Goal: Task Accomplishment & Management: Manage account settings

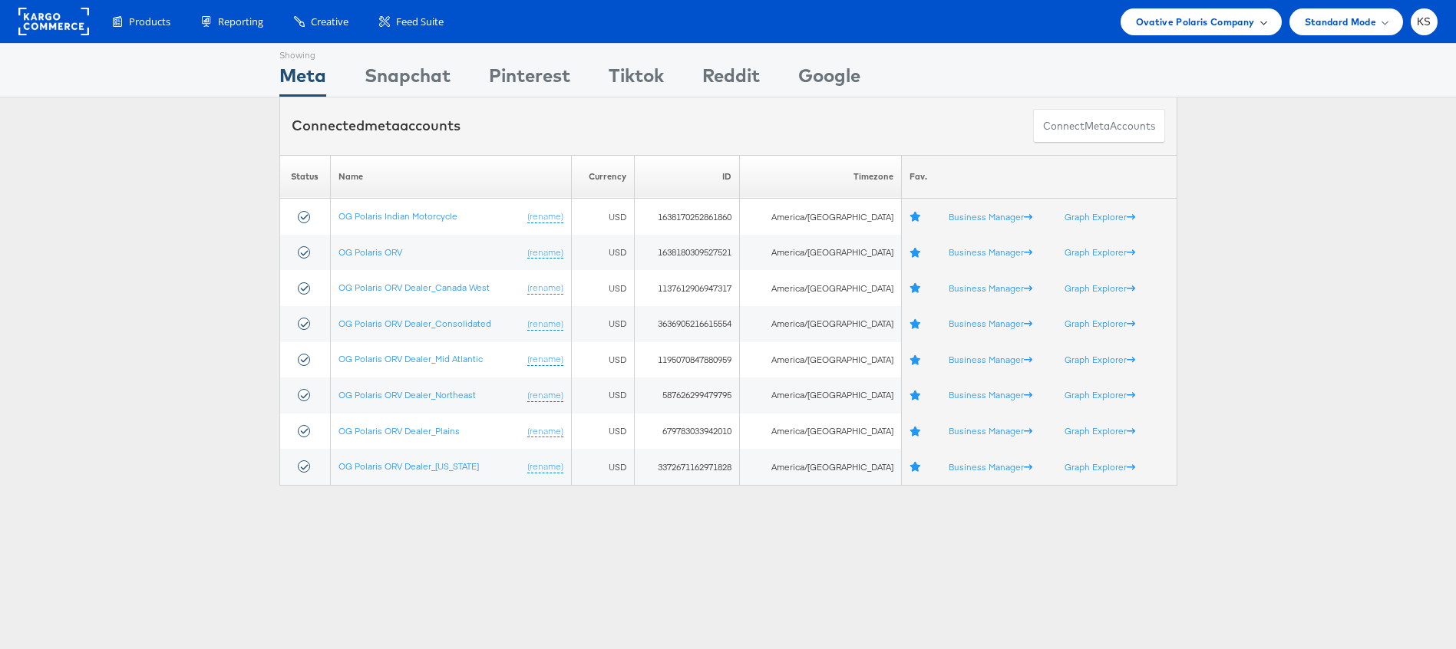
click at [1147, 21] on span "Ovative Polaris Company" at bounding box center [1195, 22] width 119 height 16
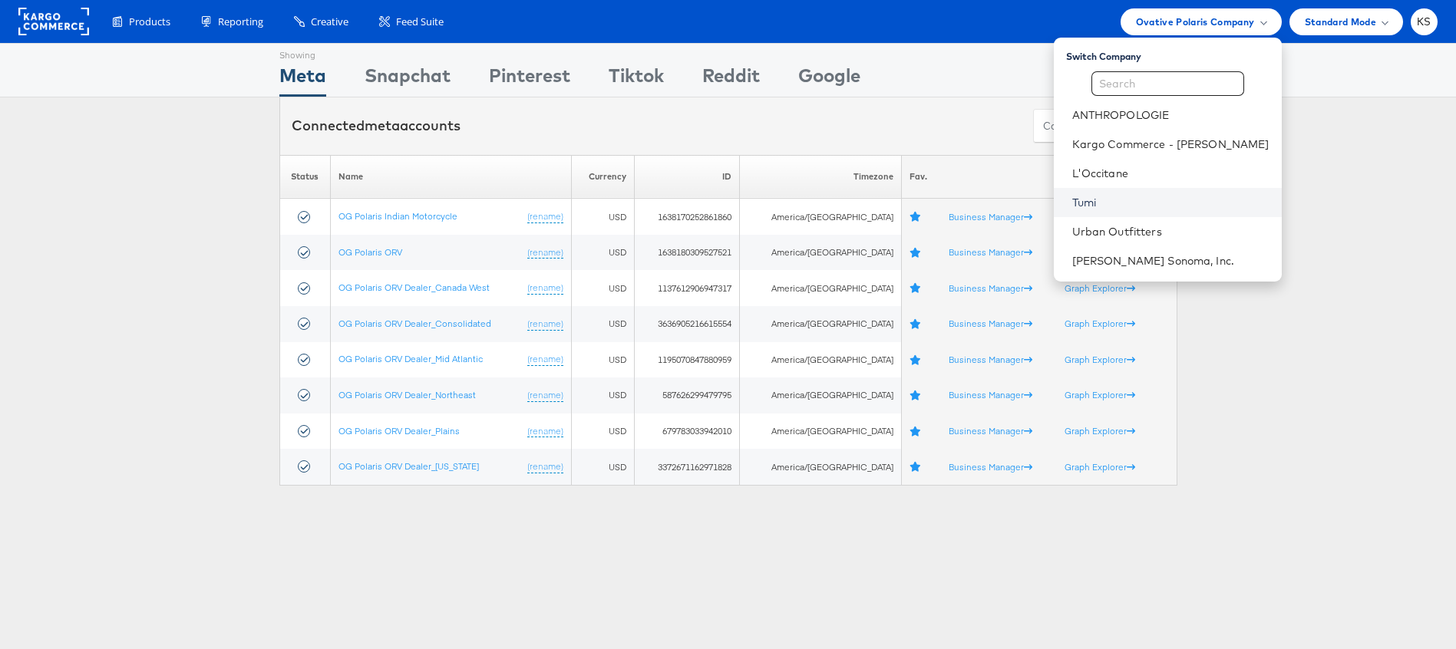
click at [1134, 204] on link "Tumi" at bounding box center [1170, 202] width 197 height 15
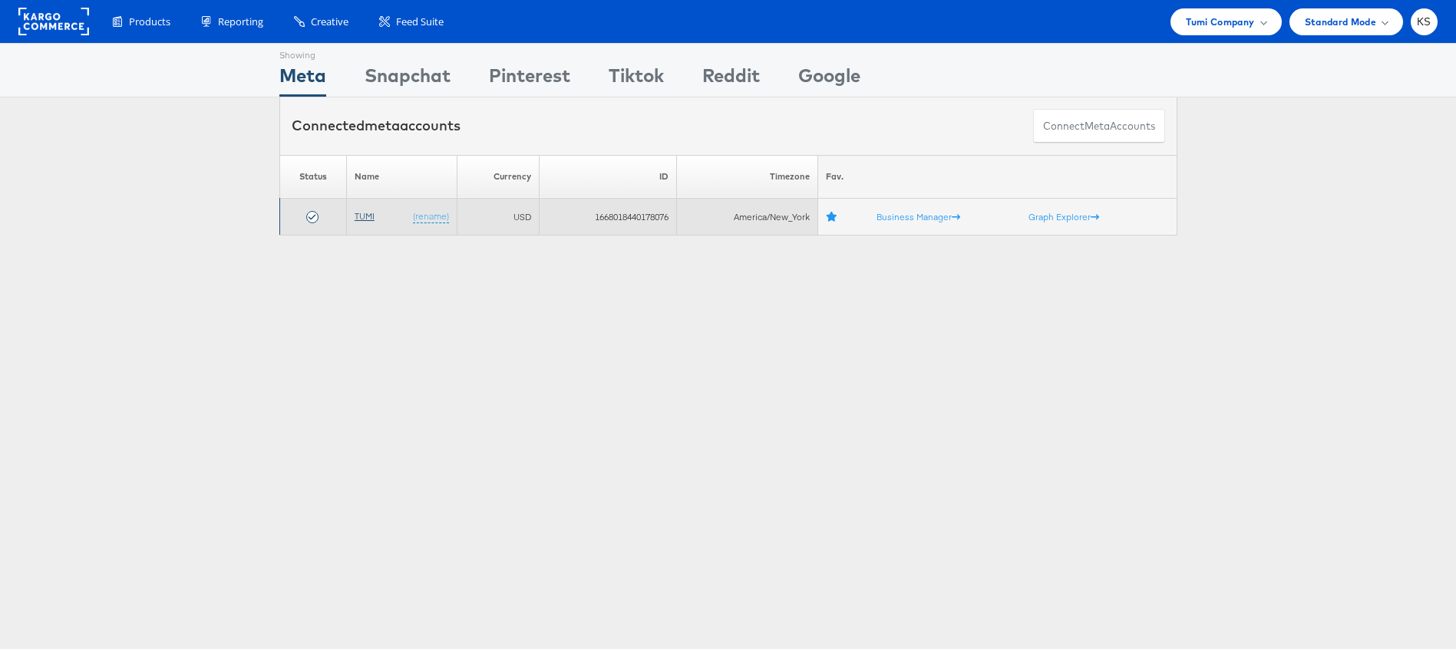
click at [370, 218] on link "TUMI" at bounding box center [365, 216] width 20 height 12
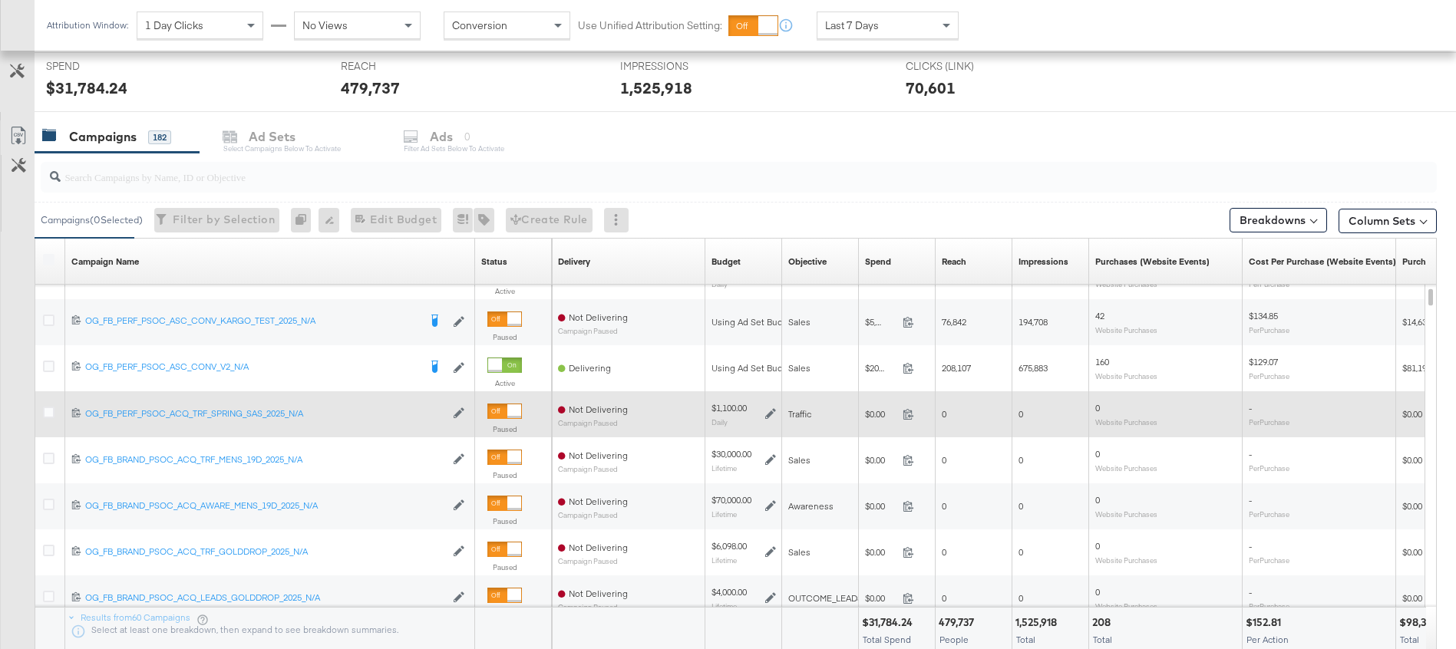
scroll to position [658, 0]
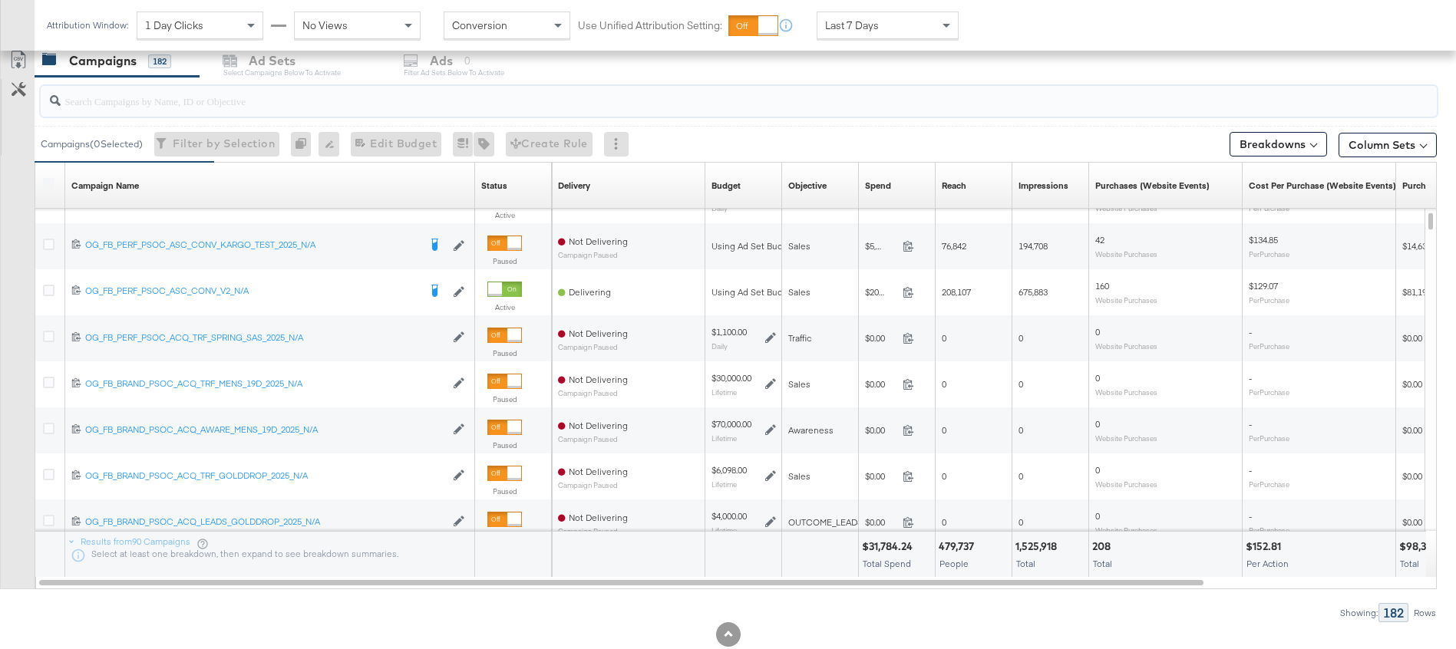
click at [437, 91] on input "search" at bounding box center [685, 95] width 1248 height 30
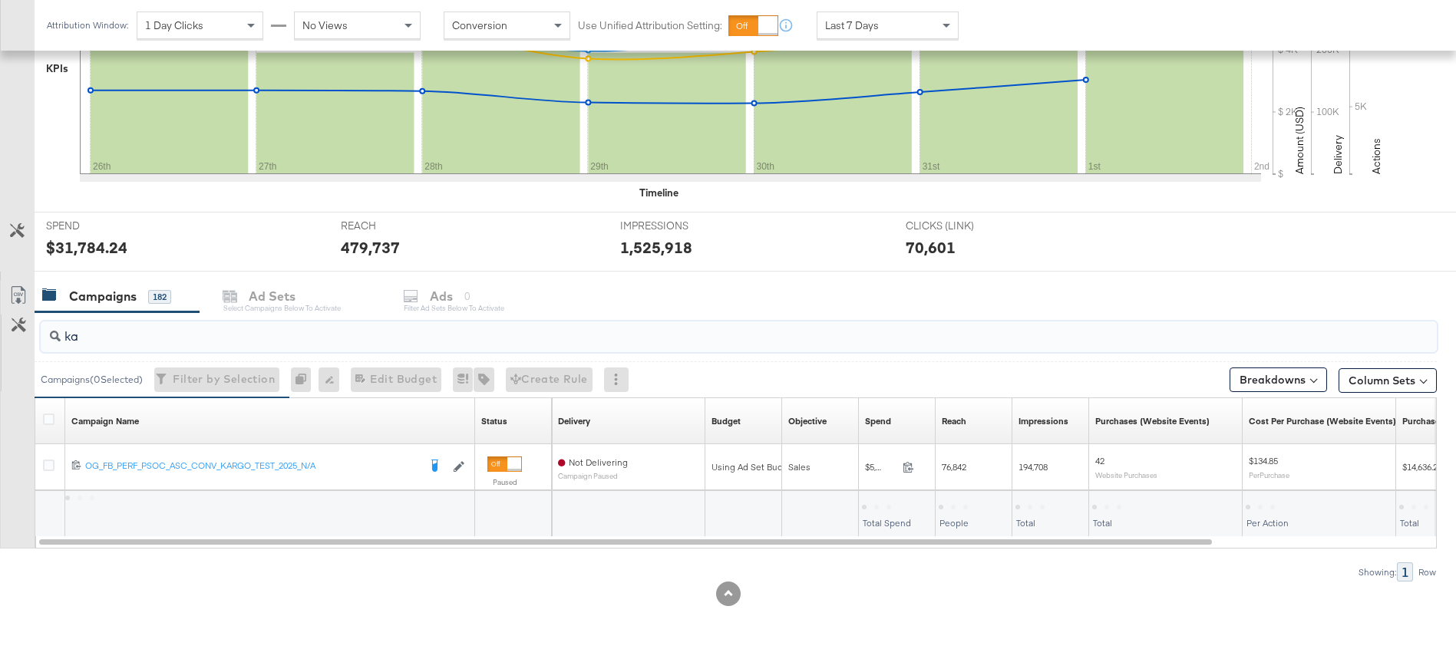
scroll to position [423, 0]
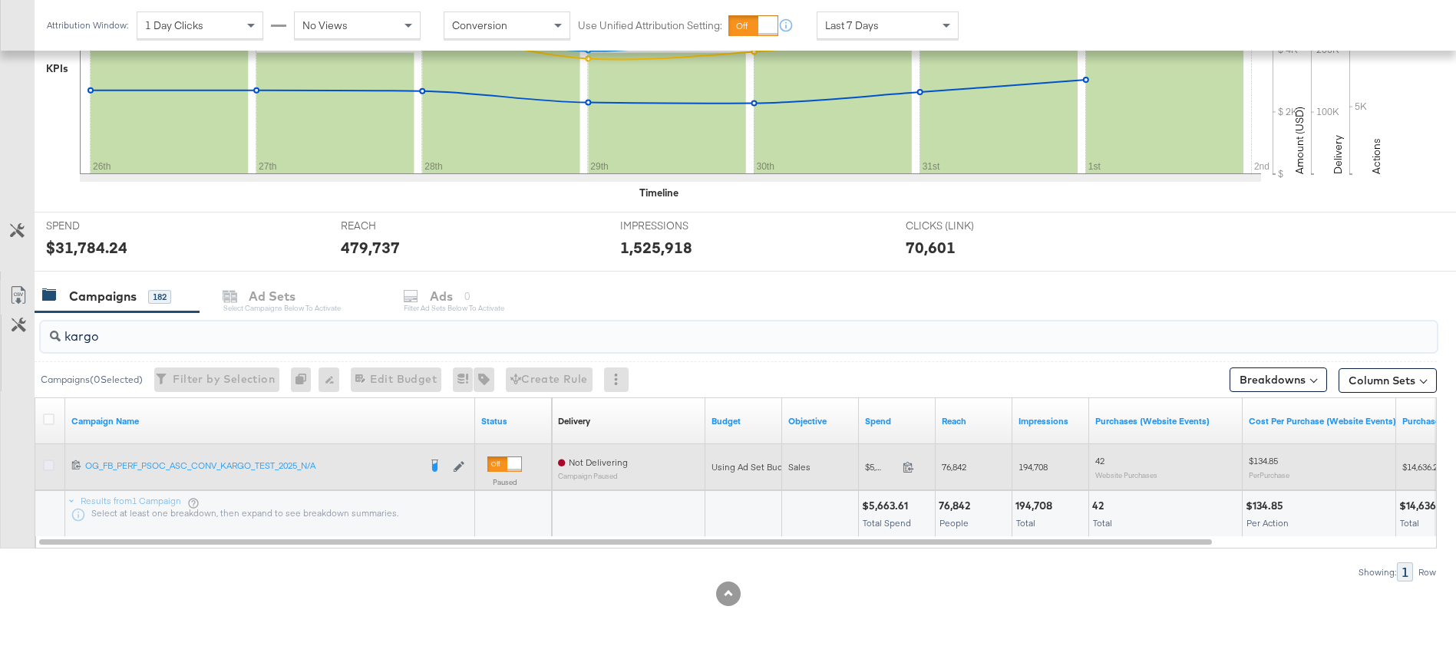
type input "kargo"
click at [48, 468] on icon at bounding box center [49, 466] width 12 height 12
click at [0, 0] on input "checkbox" at bounding box center [0, 0] width 0 height 0
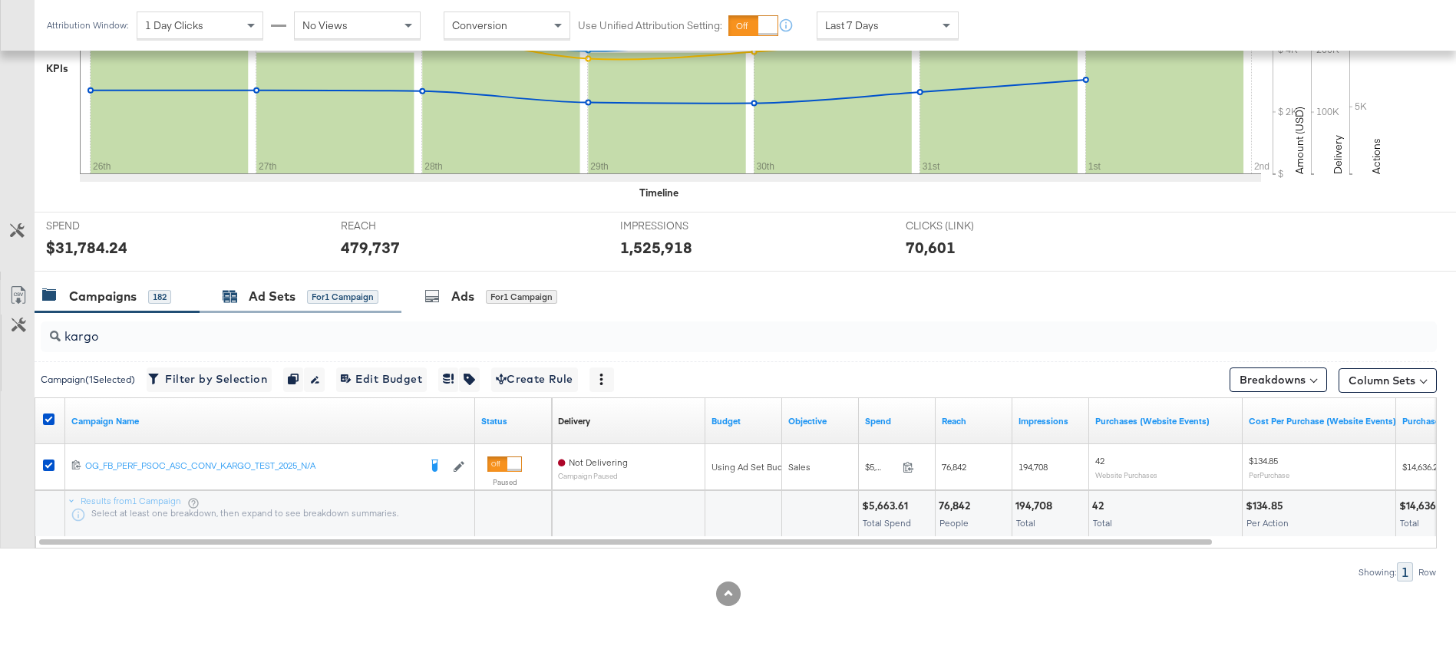
click at [290, 304] on div "Ad Sets" at bounding box center [272, 297] width 47 height 18
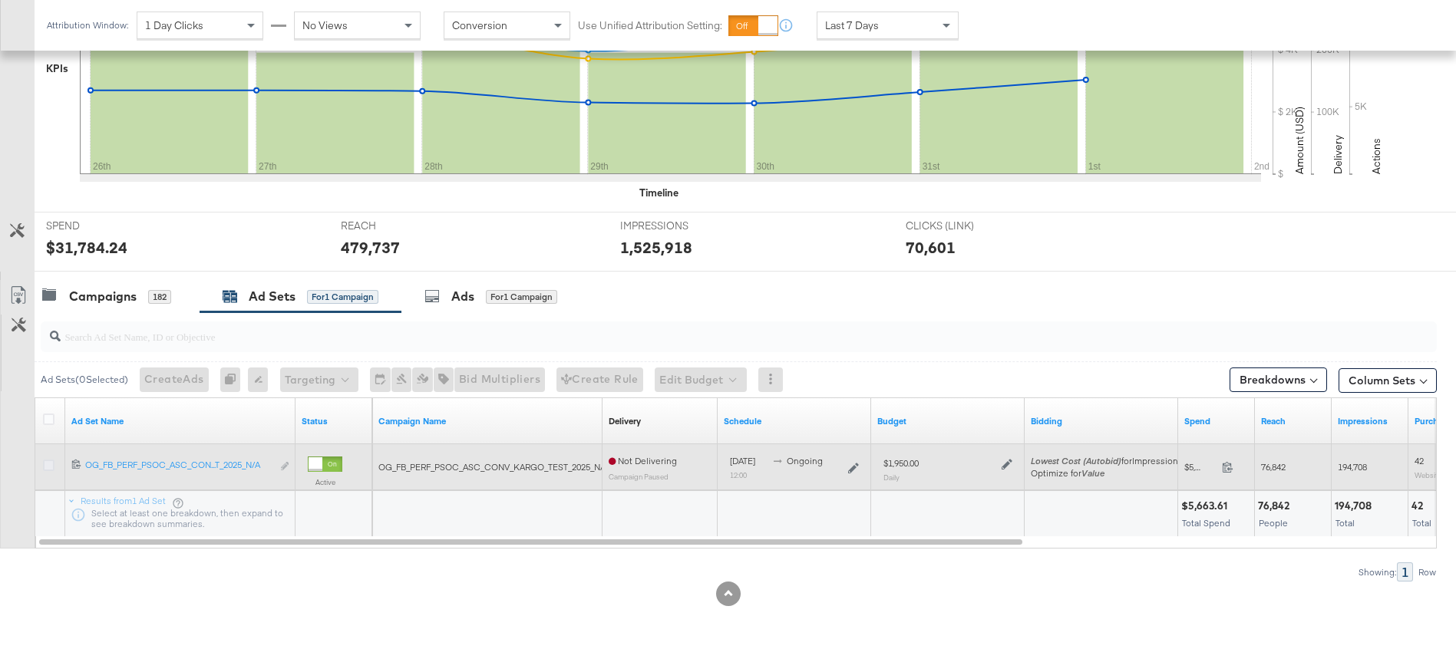
click at [51, 460] on icon at bounding box center [49, 466] width 12 height 12
click at [0, 0] on input "checkbox" at bounding box center [0, 0] width 0 height 0
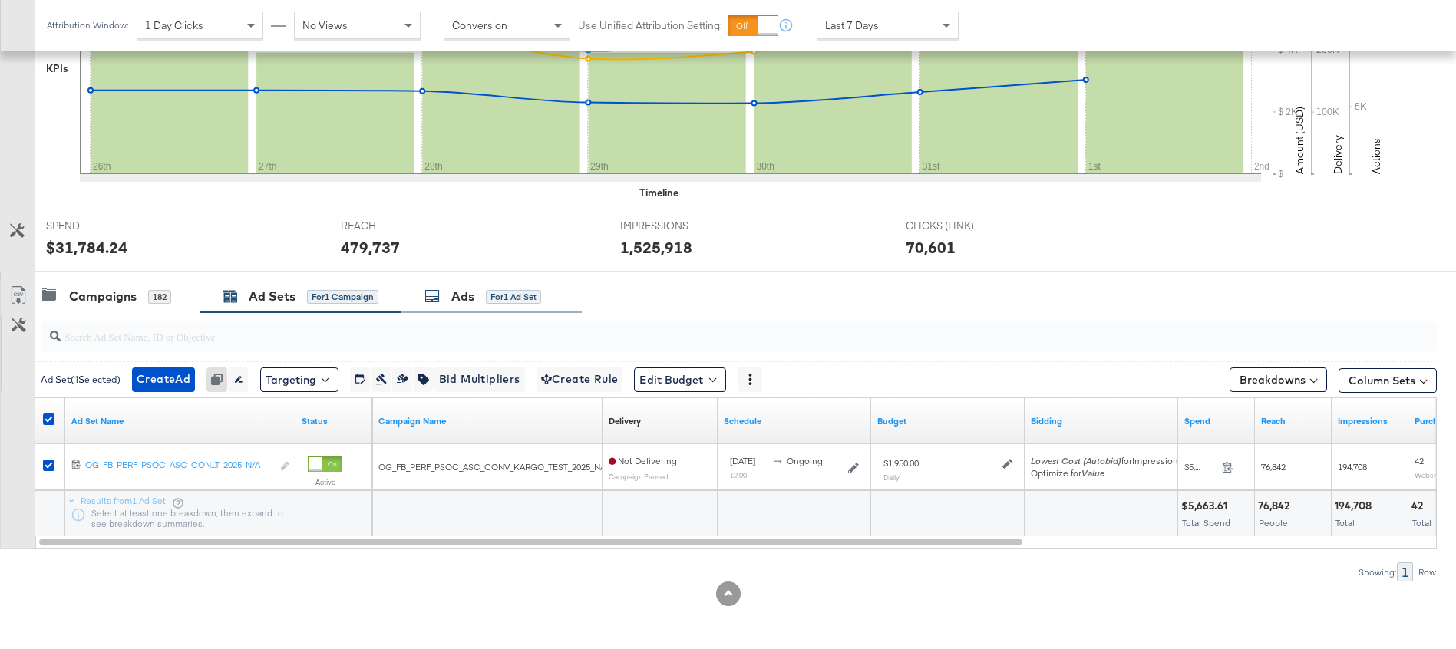
click at [451, 305] on div "Ads for 1 Ad Set" at bounding box center [482, 297] width 117 height 18
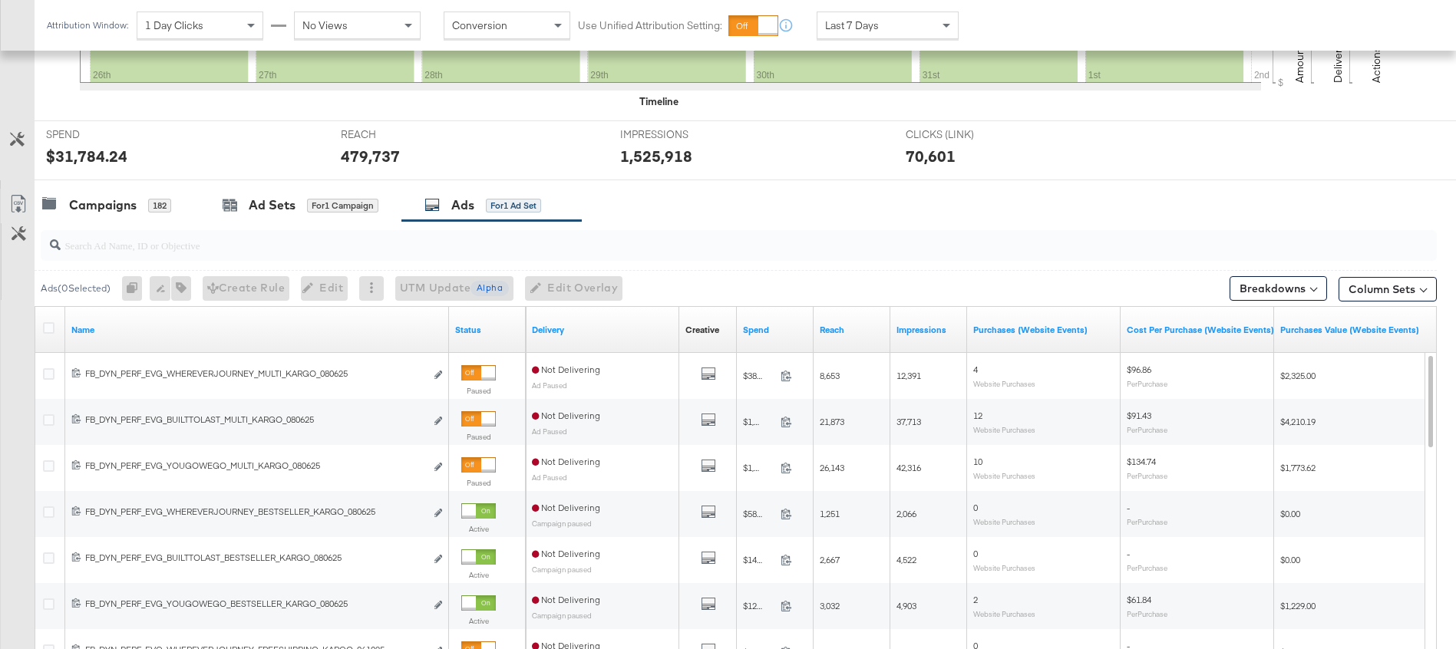
scroll to position [534, 0]
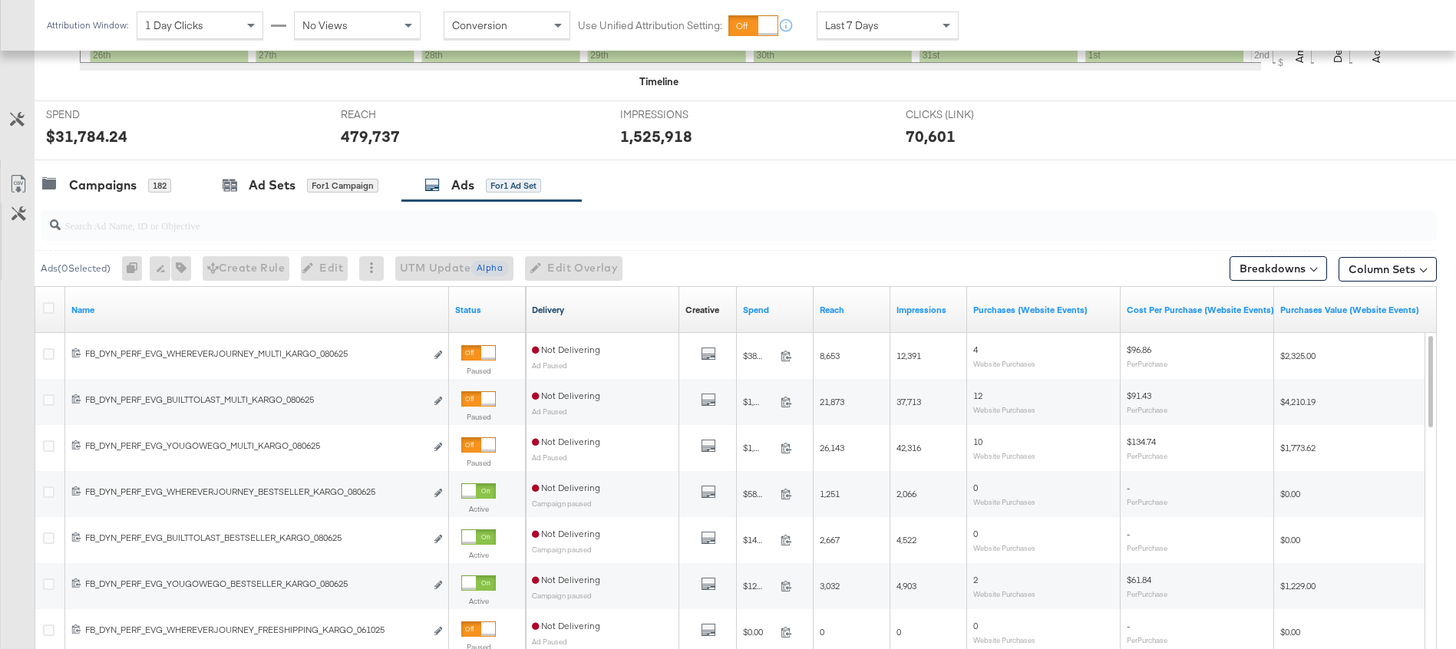
click at [592, 314] on link "Delivery" at bounding box center [602, 310] width 141 height 12
click at [302, 229] on input "search" at bounding box center [685, 219] width 1248 height 30
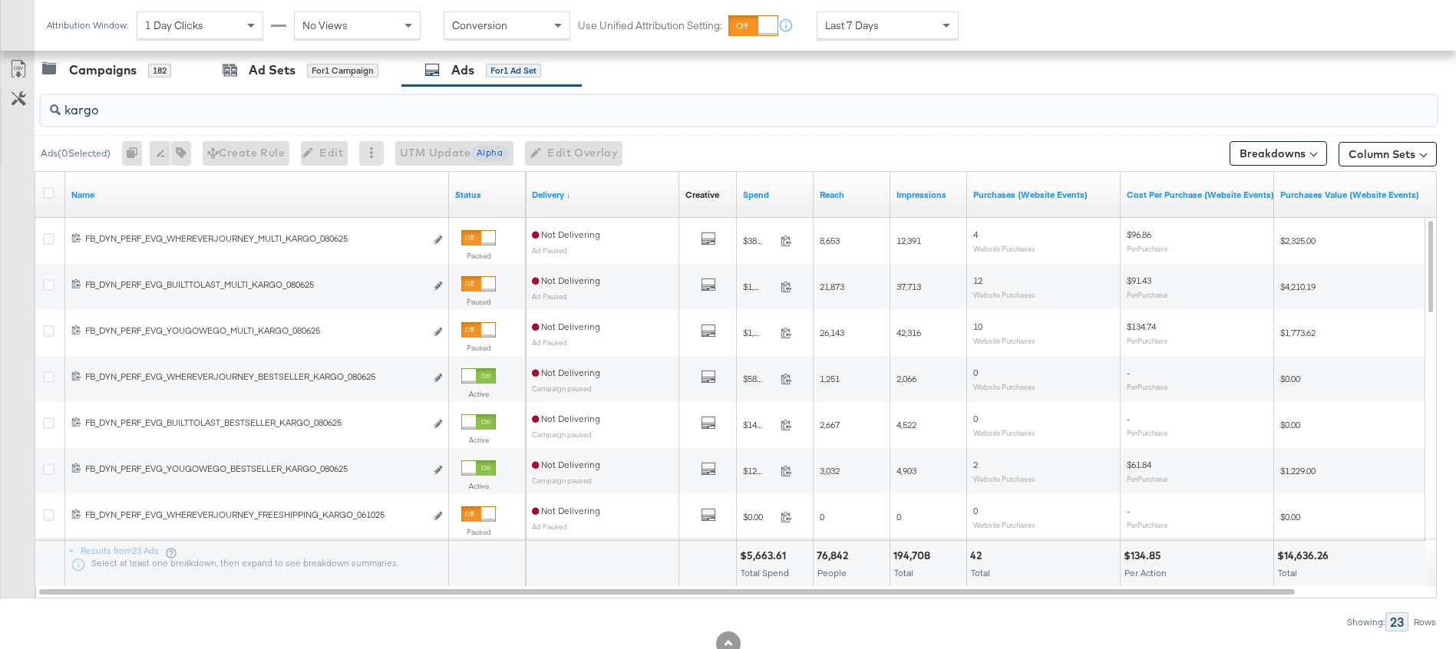
scroll to position [493, 0]
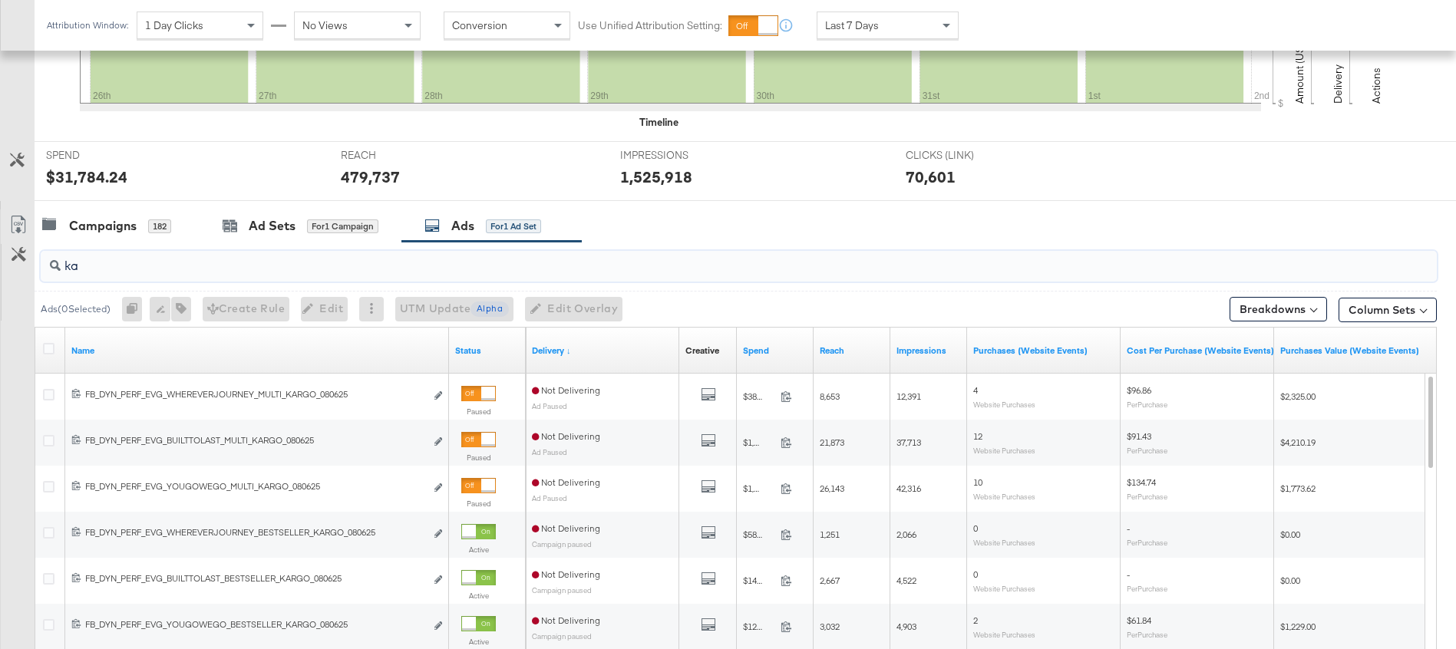
type input "k"
click at [107, 217] on div "Campaigns" at bounding box center [103, 226] width 68 height 18
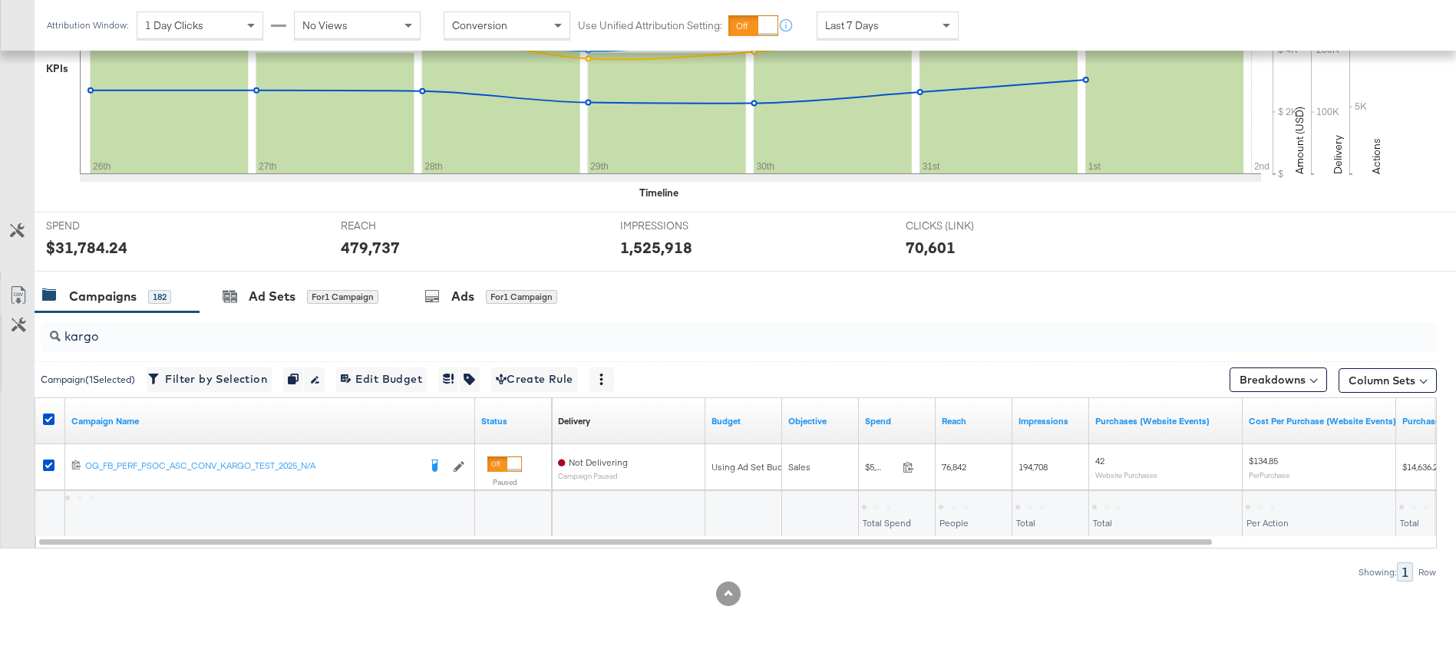
scroll to position [423, 0]
click at [271, 309] on div "Ad Sets for 1 Campaign" at bounding box center [301, 296] width 202 height 33
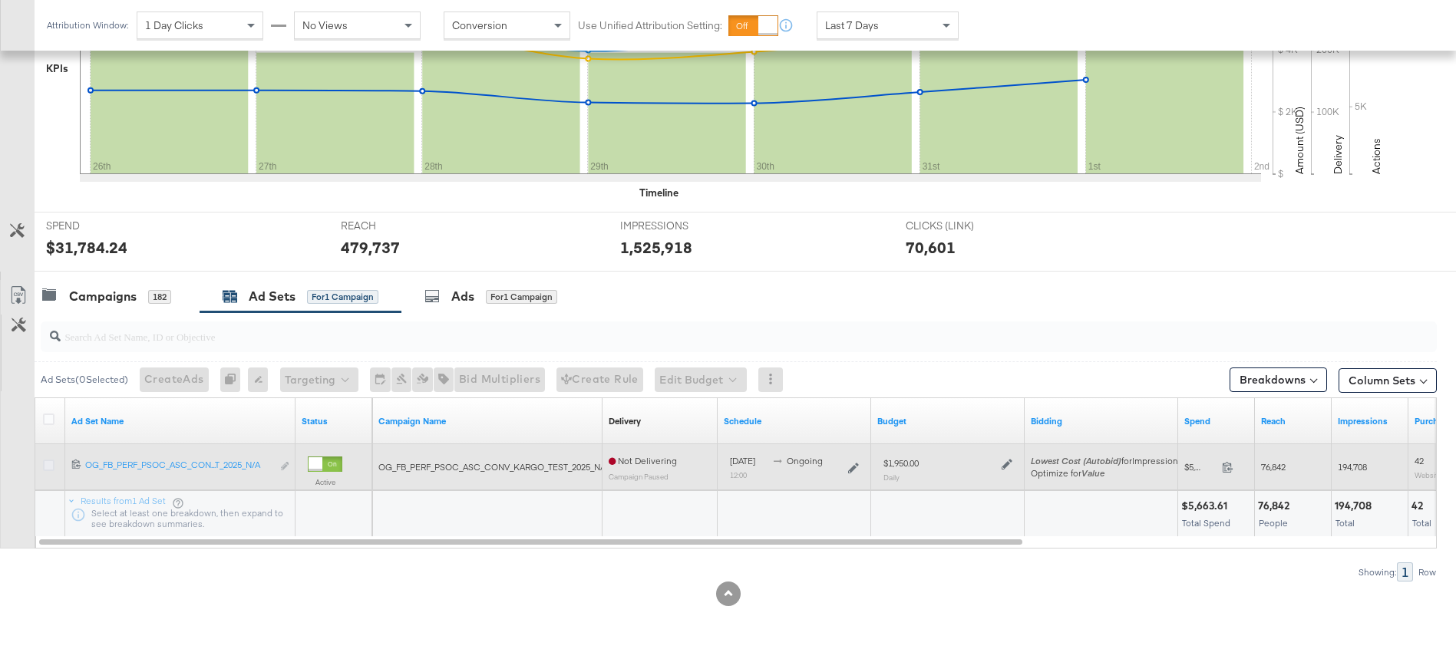
click at [48, 467] on icon at bounding box center [49, 466] width 12 height 12
click at [0, 0] on input "checkbox" at bounding box center [0, 0] width 0 height 0
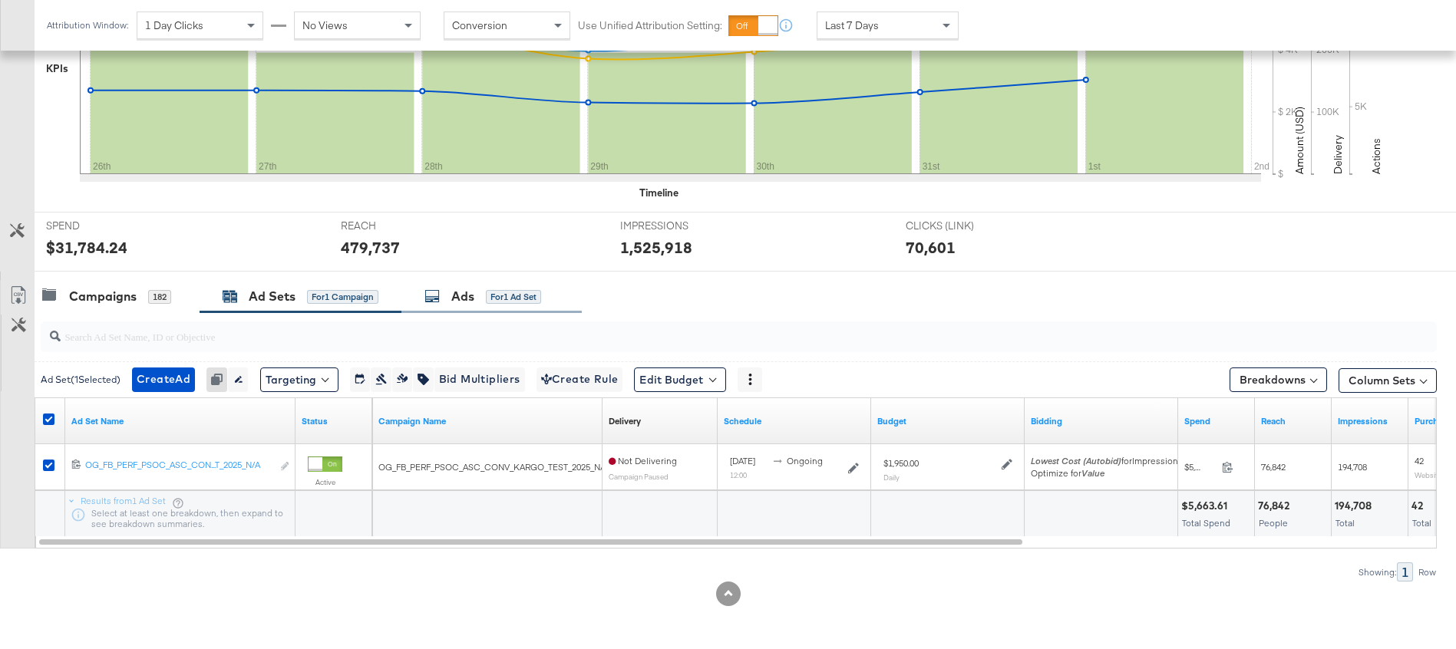
click at [453, 295] on div "Ads" at bounding box center [462, 297] width 23 height 18
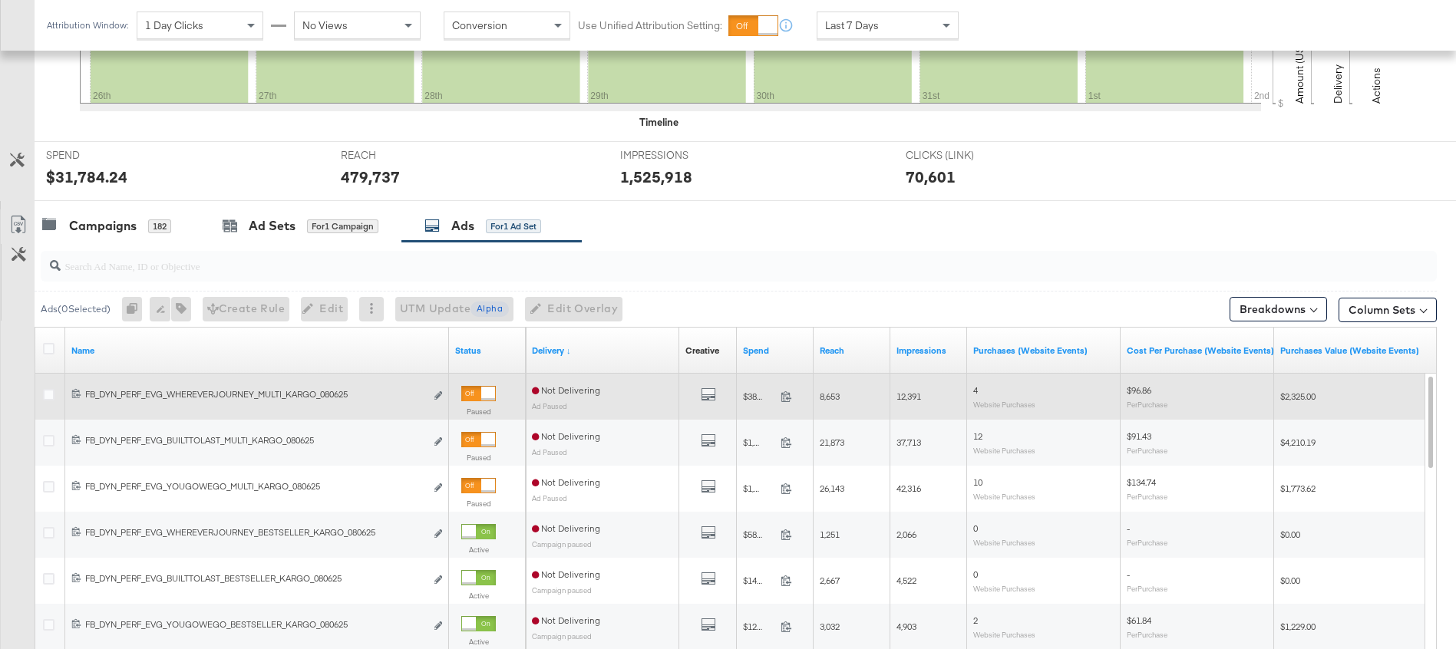
scroll to position [428, 0]
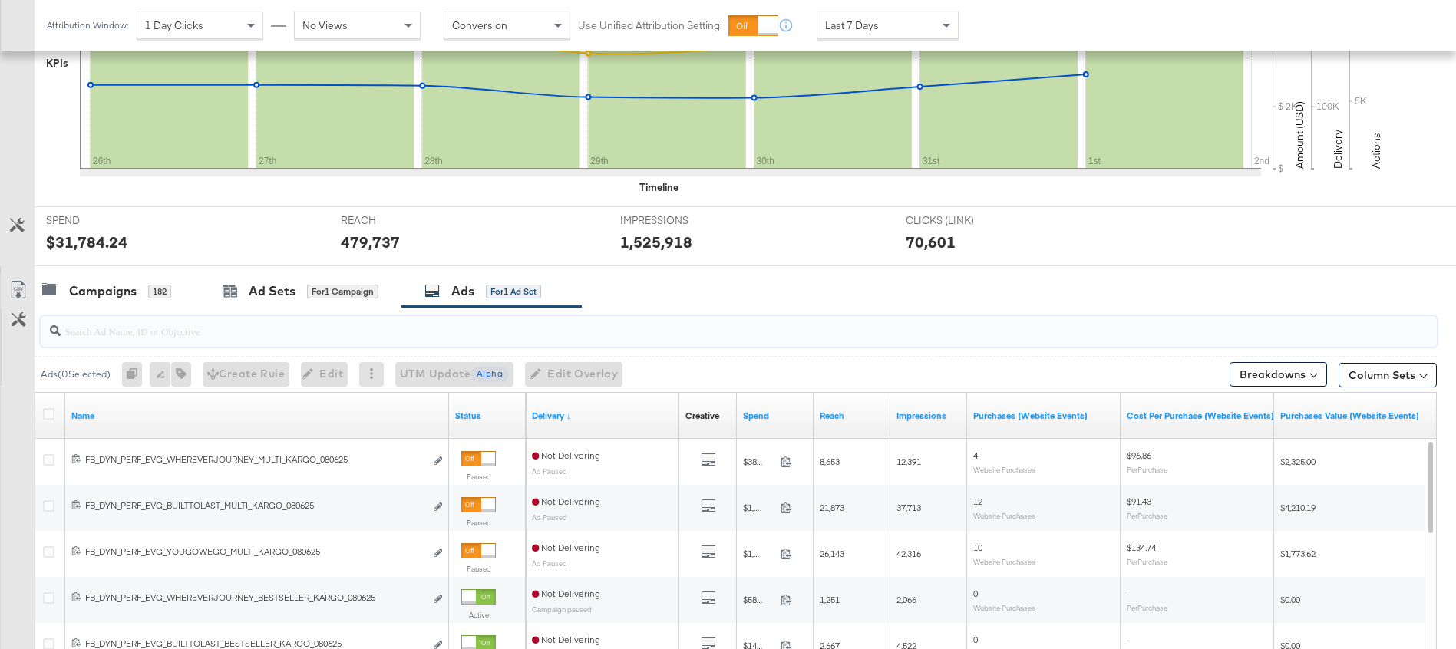
click at [336, 335] on input "search" at bounding box center [685, 325] width 1248 height 30
type input "kargo"
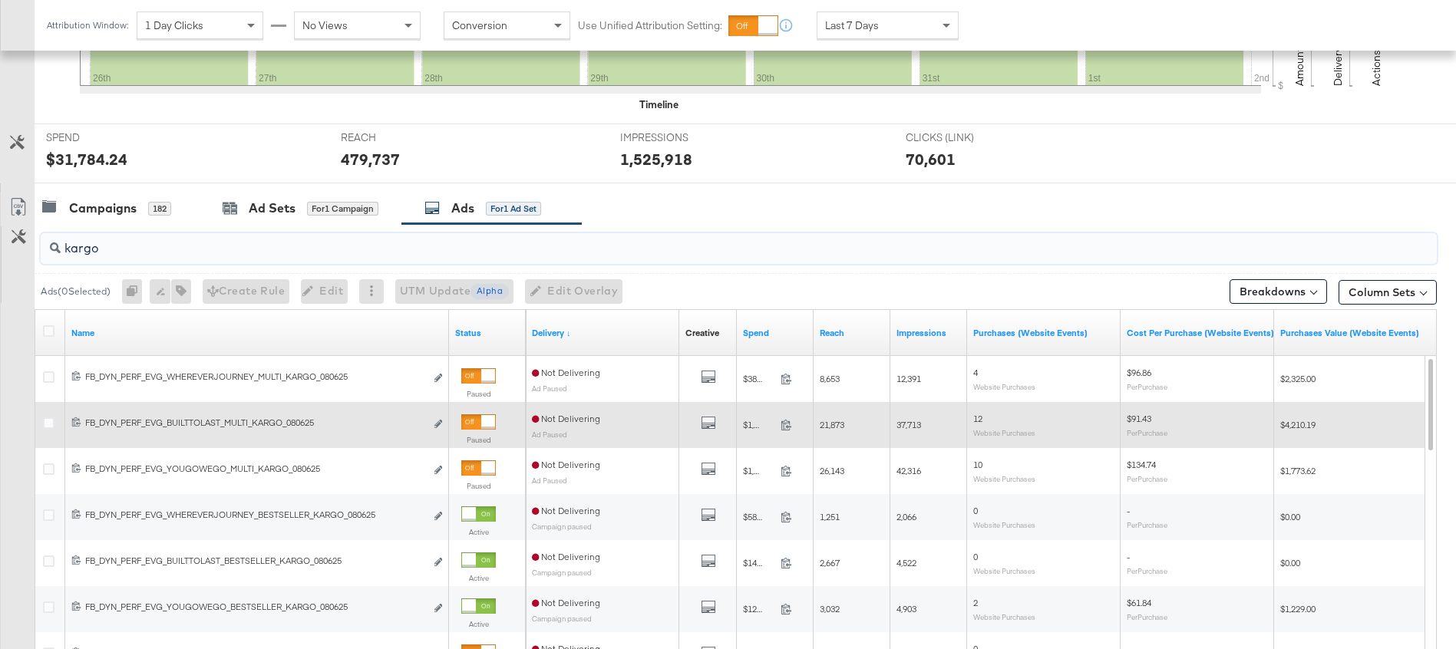
scroll to position [521, 0]
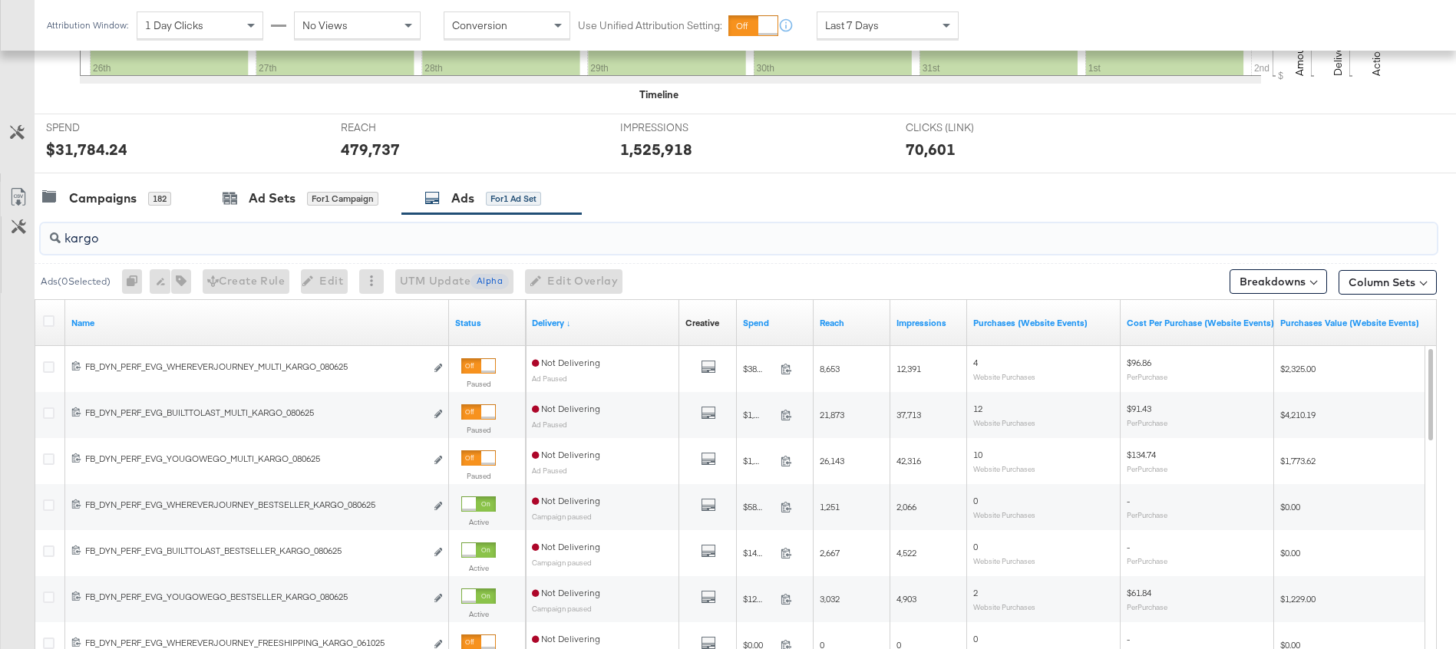
click at [419, 236] on input "kargo" at bounding box center [685, 232] width 1248 height 30
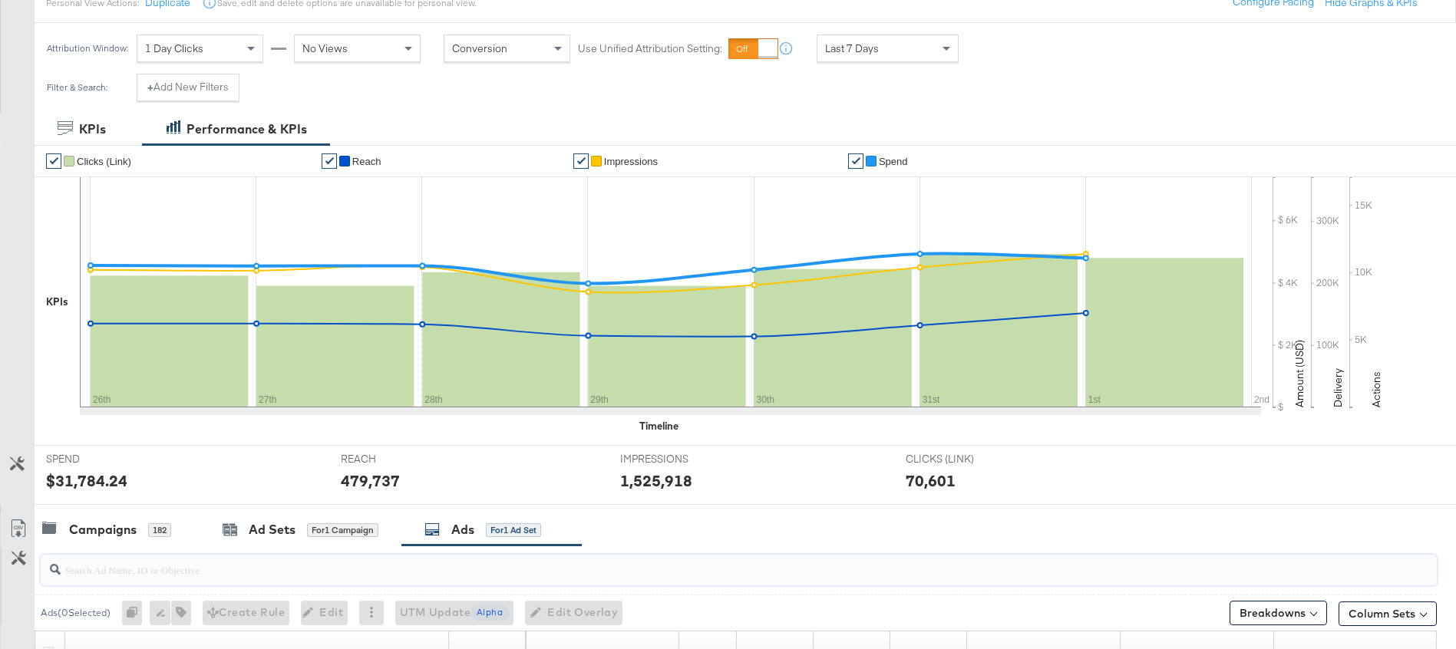
scroll to position [0, 0]
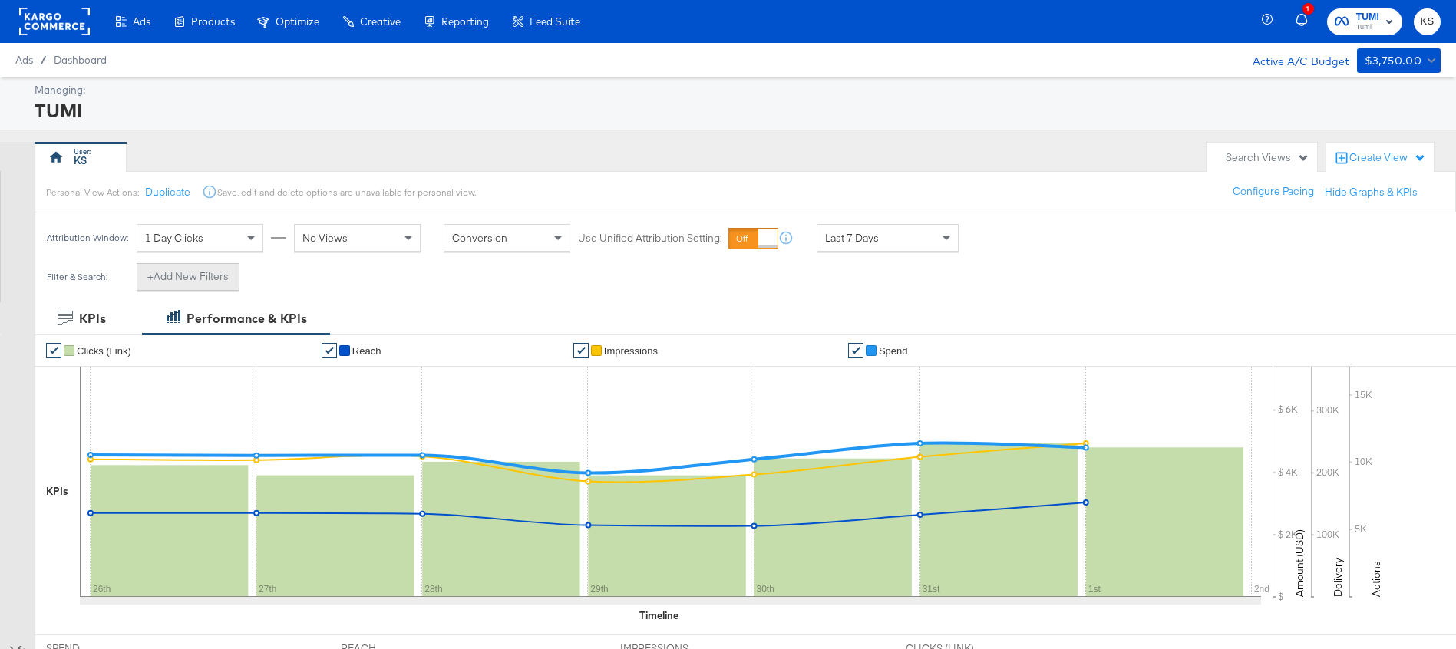
click at [210, 285] on button "+ Add New Filters" at bounding box center [188, 277] width 103 height 28
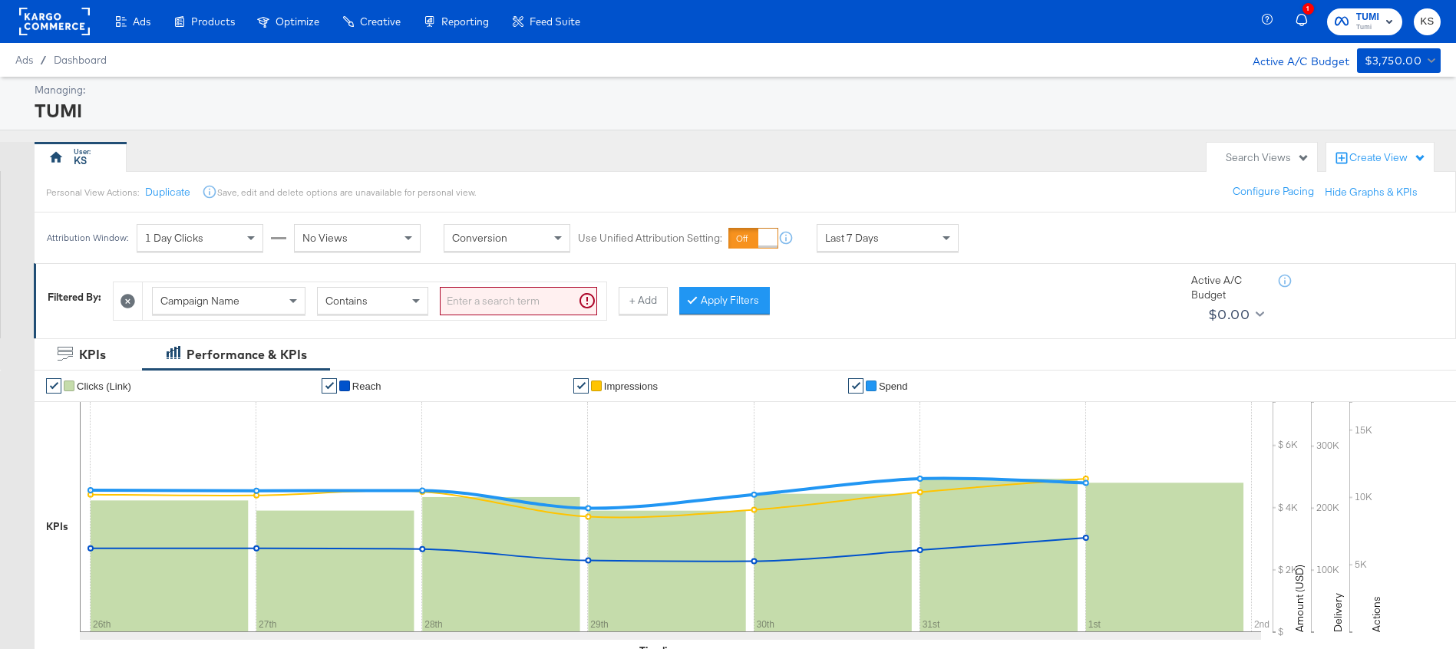
click at [204, 302] on span "Campaign Name" at bounding box center [199, 301] width 79 height 14
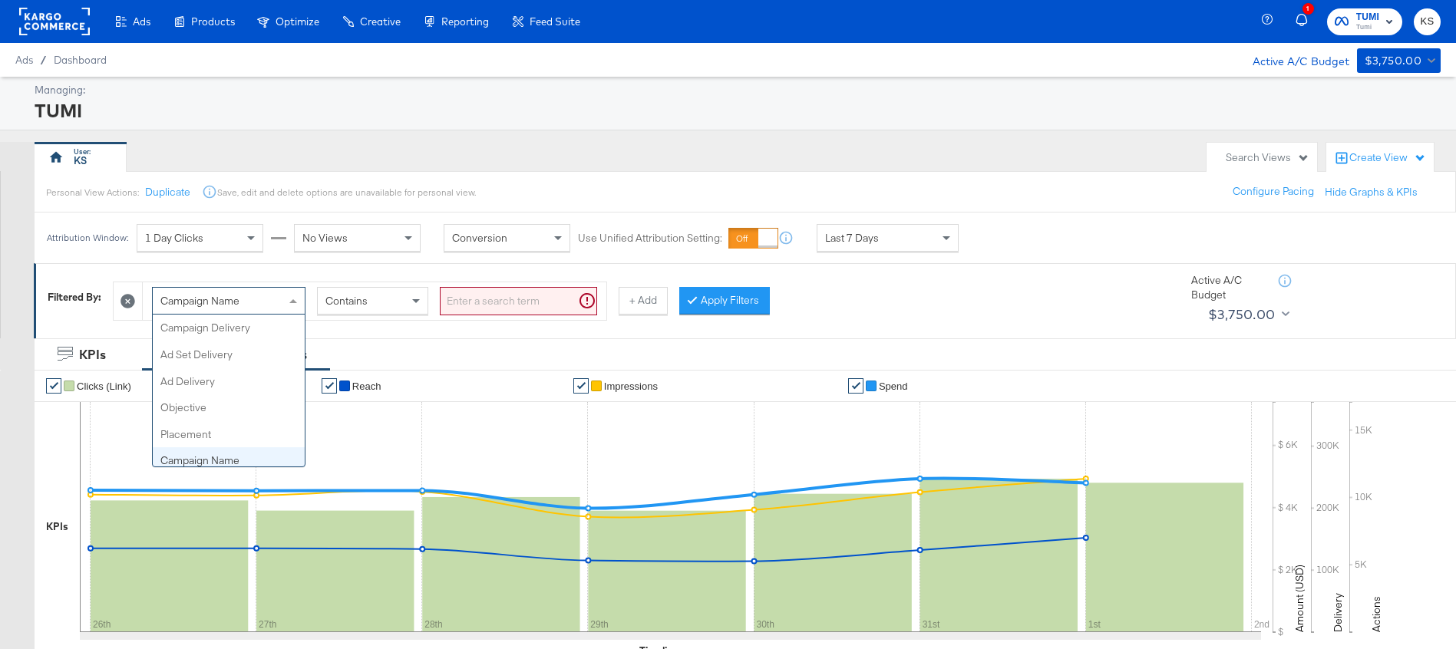
scroll to position [133, 0]
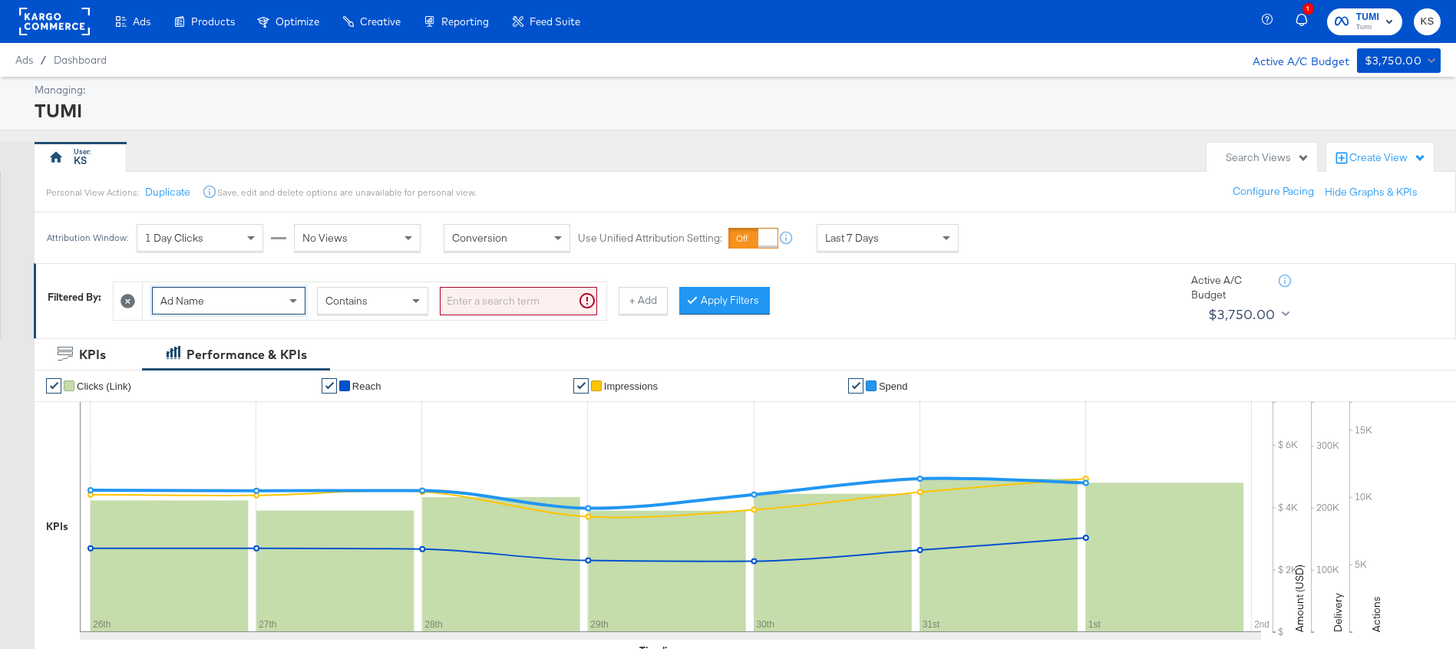
click at [491, 305] on input "search" at bounding box center [518, 301] width 157 height 28
type input "kargo"
click at [670, 288] on button "Apply Filters" at bounding box center [700, 301] width 91 height 28
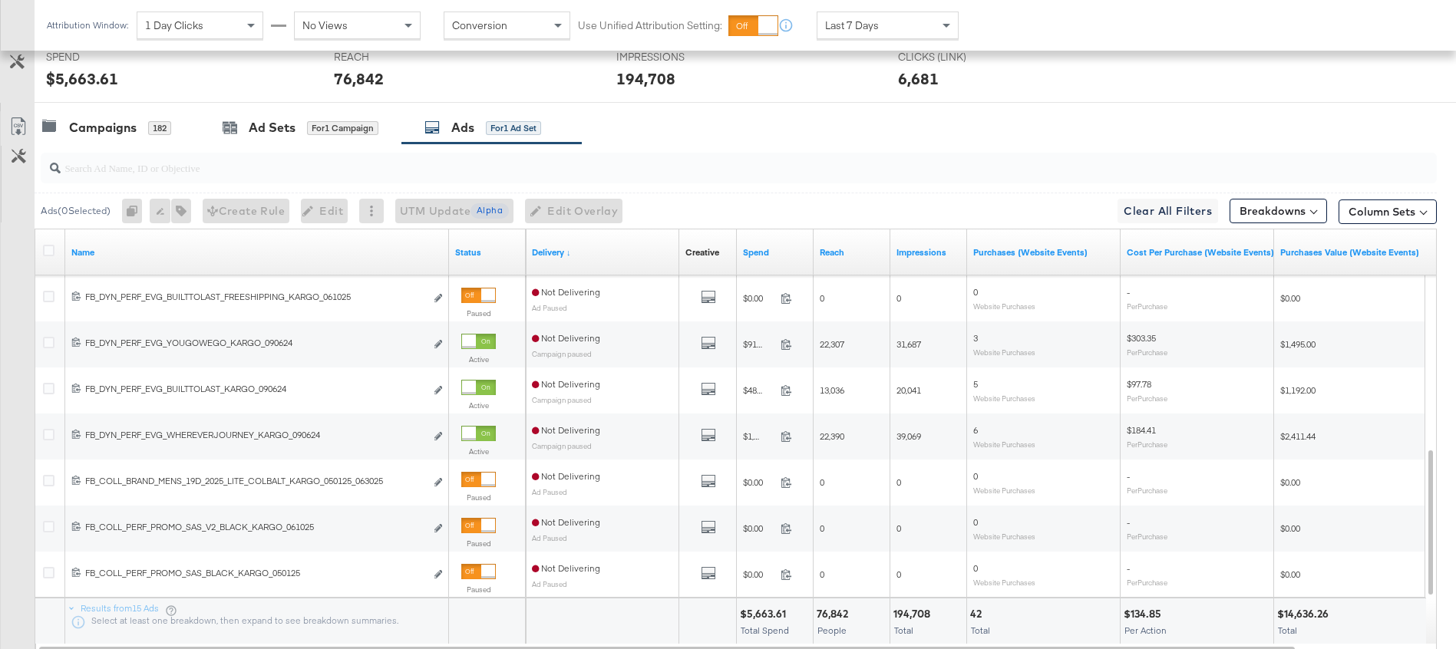
scroll to position [734, 0]
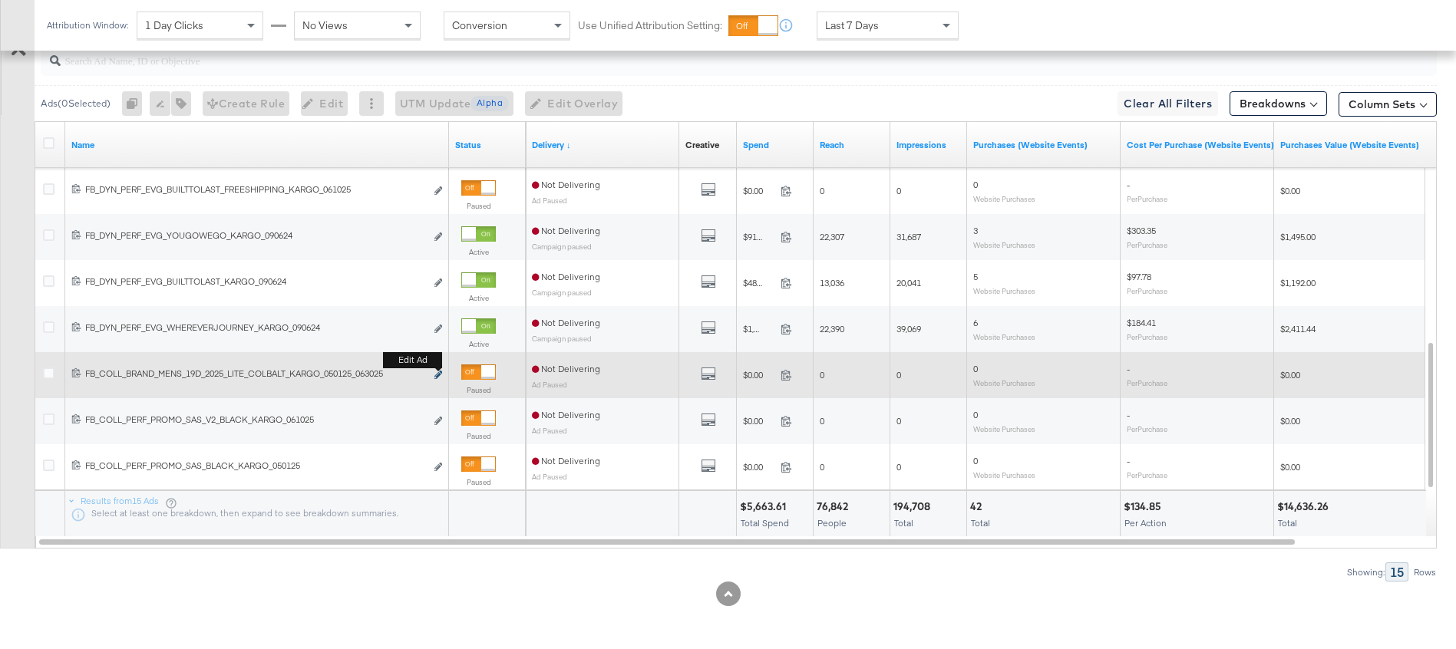
click at [441, 376] on icon "link" at bounding box center [438, 375] width 8 height 8
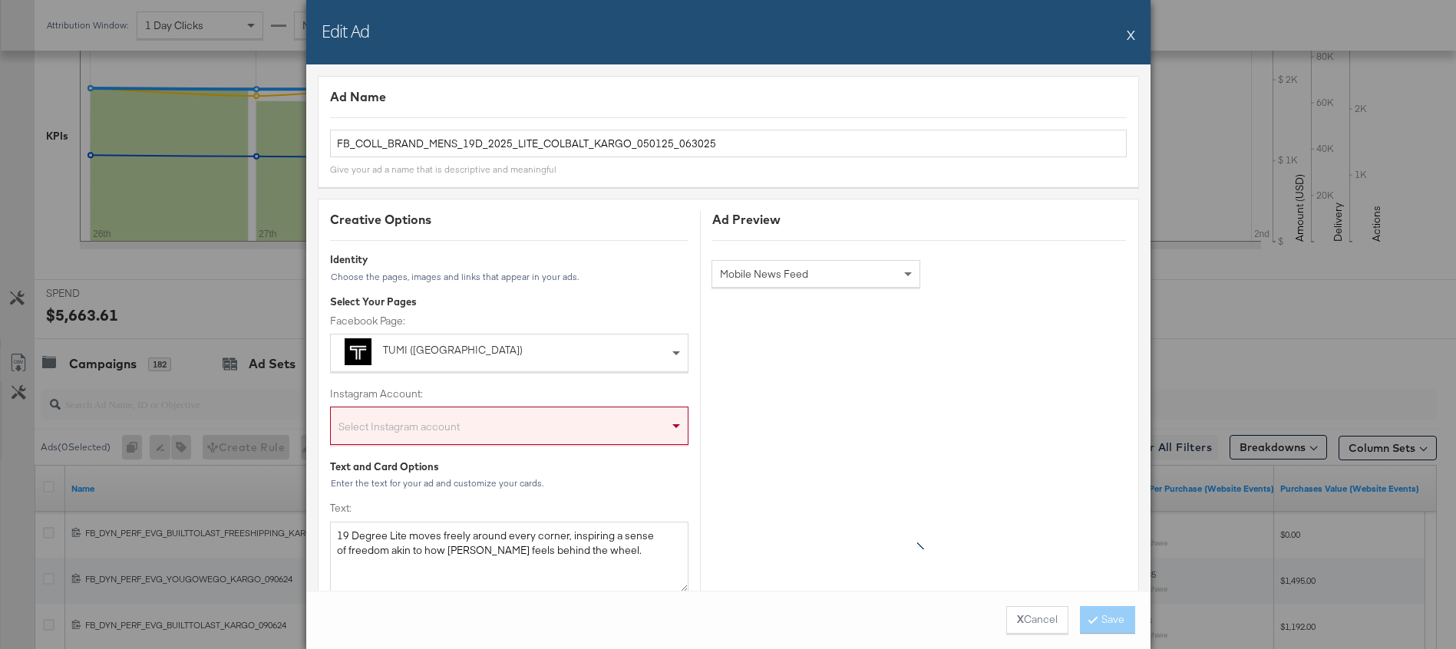
scroll to position [371, 0]
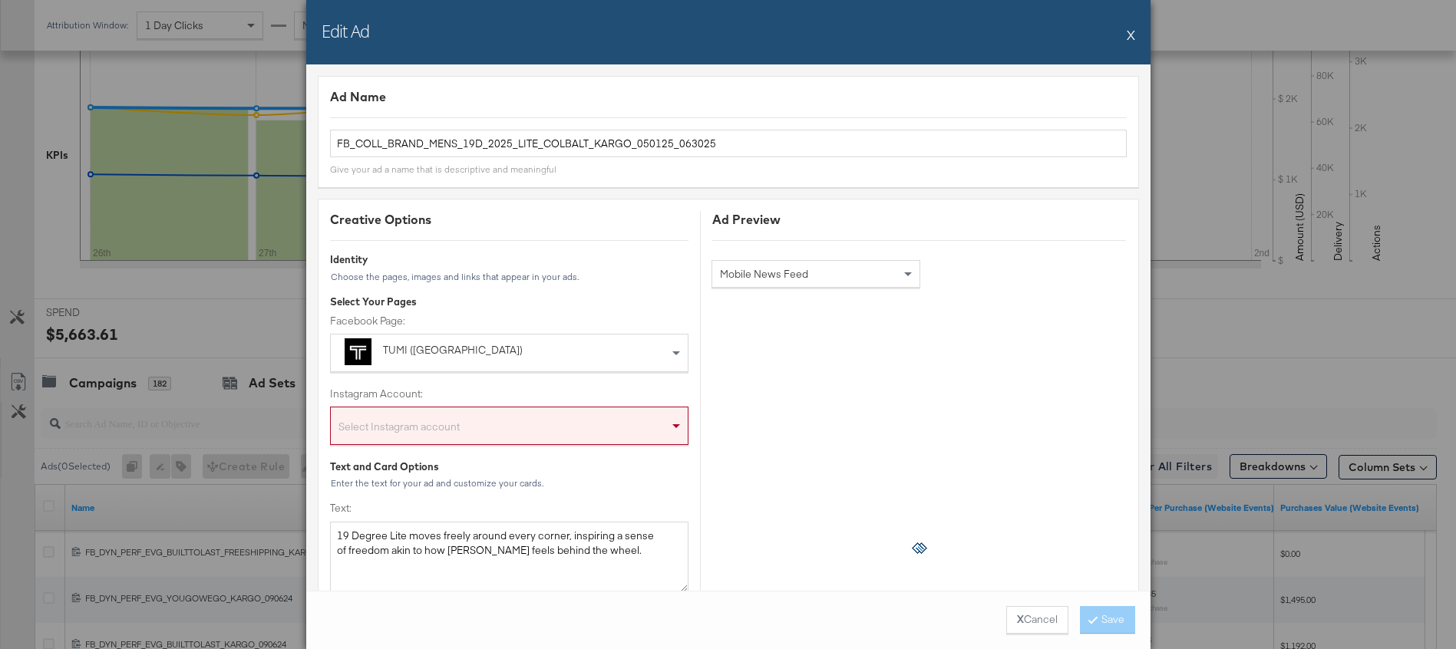
click at [1131, 33] on button "X" at bounding box center [1131, 34] width 8 height 31
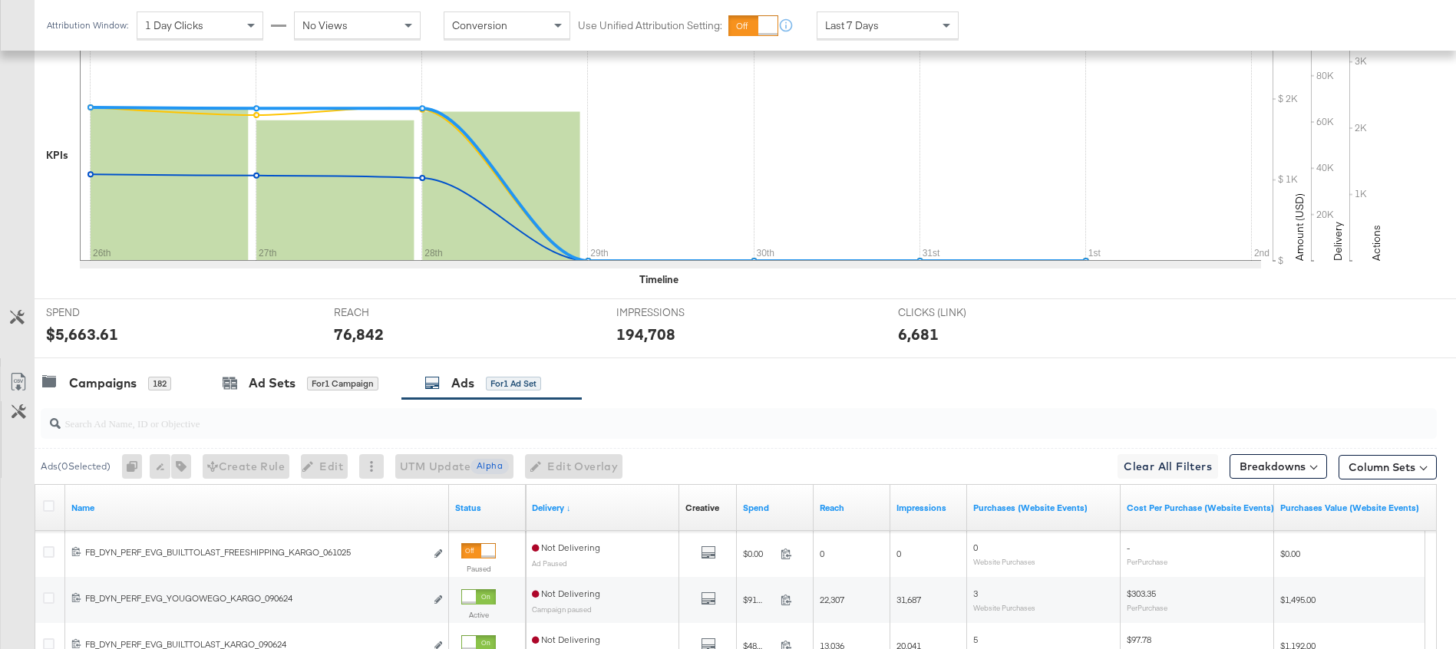
scroll to position [734, 0]
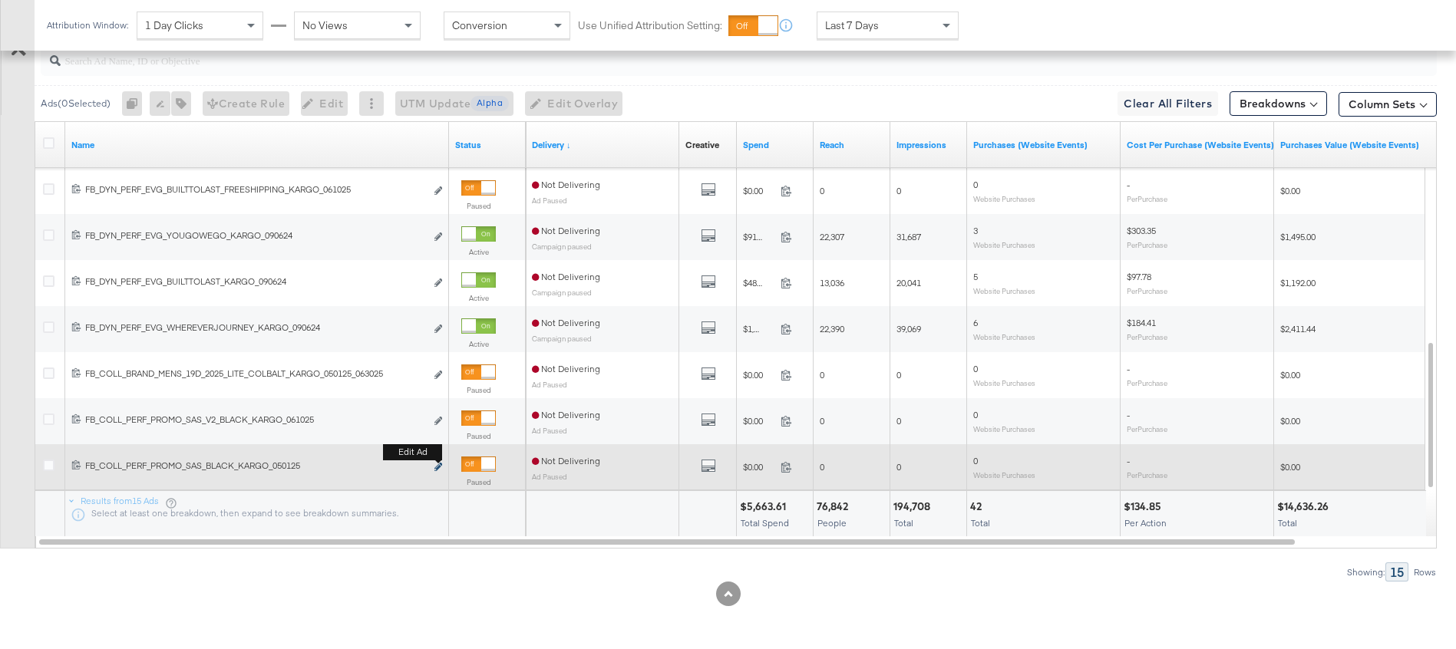
click at [440, 466] on icon "link" at bounding box center [438, 467] width 8 height 8
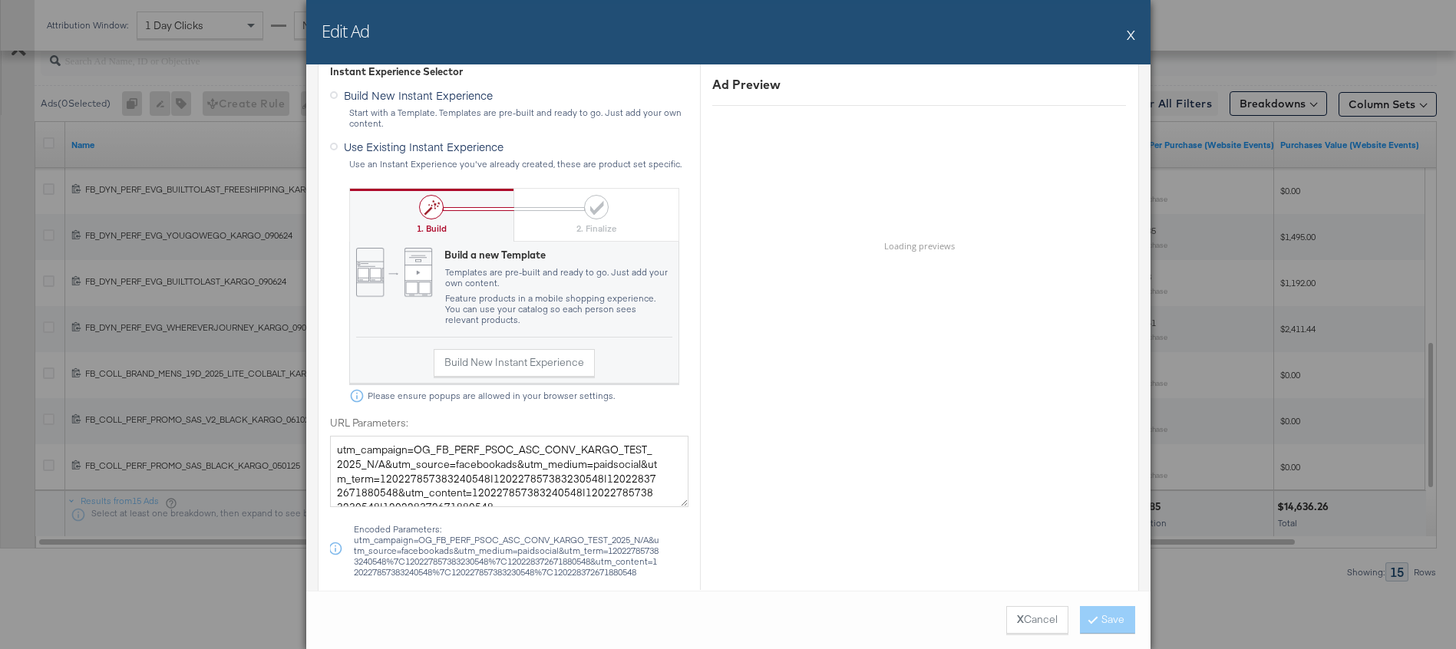
scroll to position [14, 0]
click at [1132, 38] on button "X" at bounding box center [1131, 34] width 8 height 31
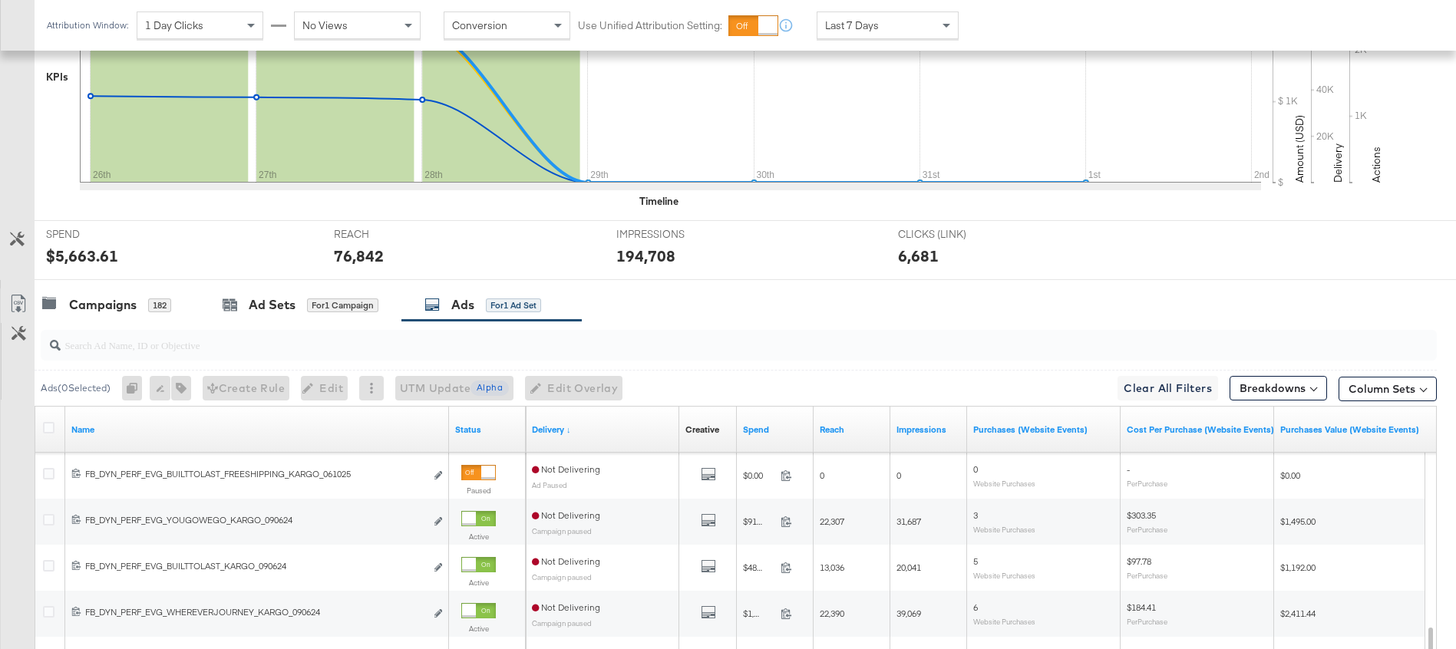
scroll to position [0, 0]
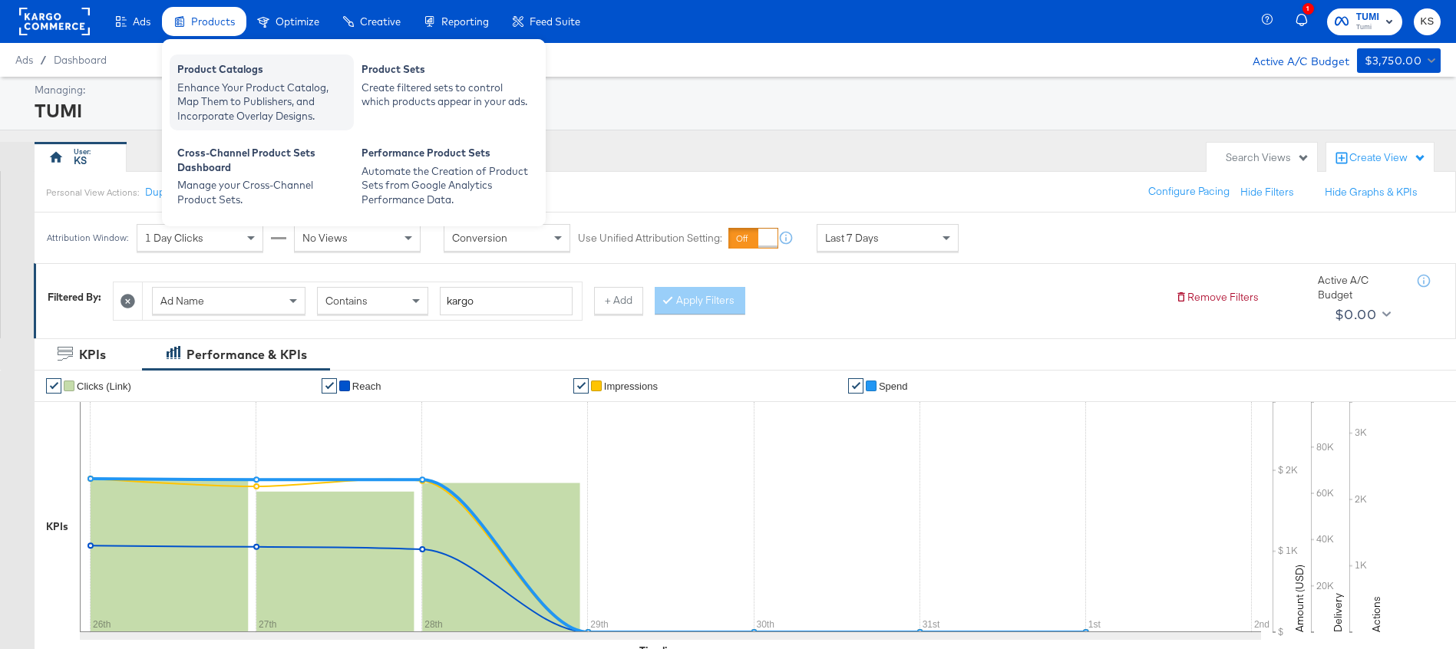
click at [217, 75] on div "Product Catalogs" at bounding box center [261, 71] width 169 height 18
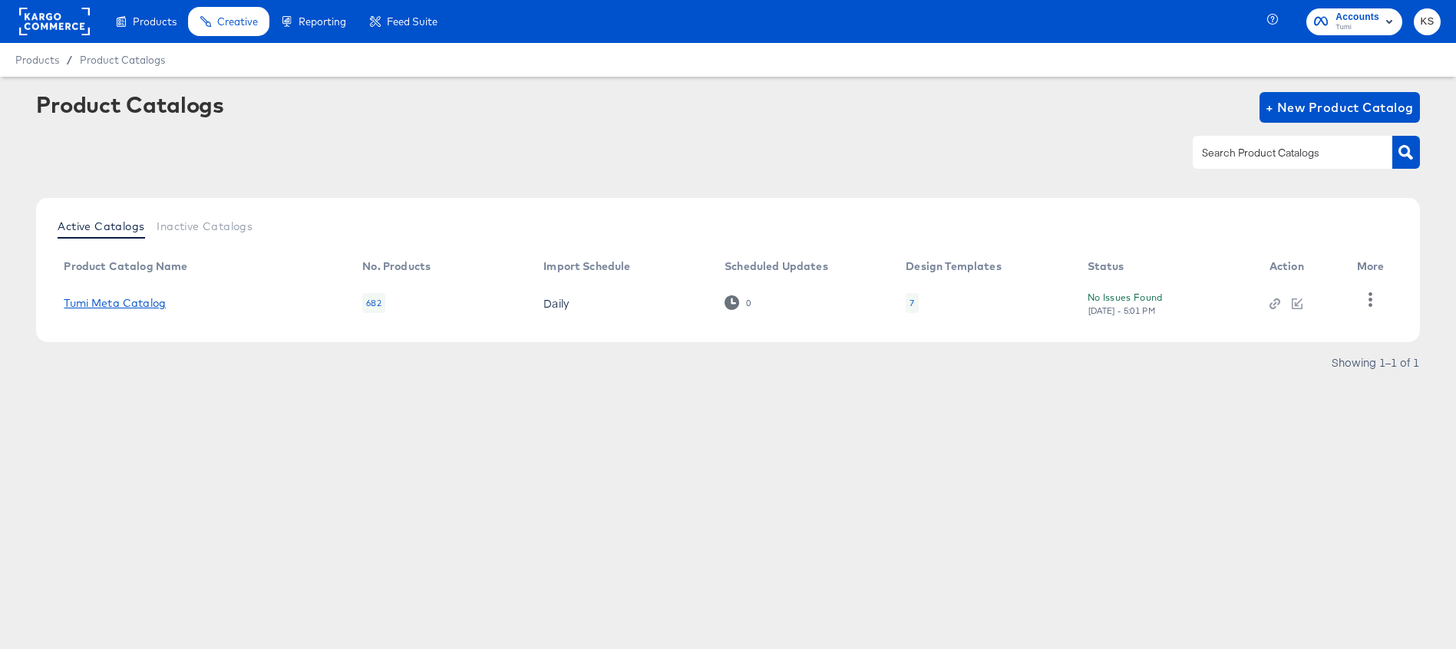
click at [134, 302] on link "Tumi Meta Catalog" at bounding box center [115, 303] width 102 height 12
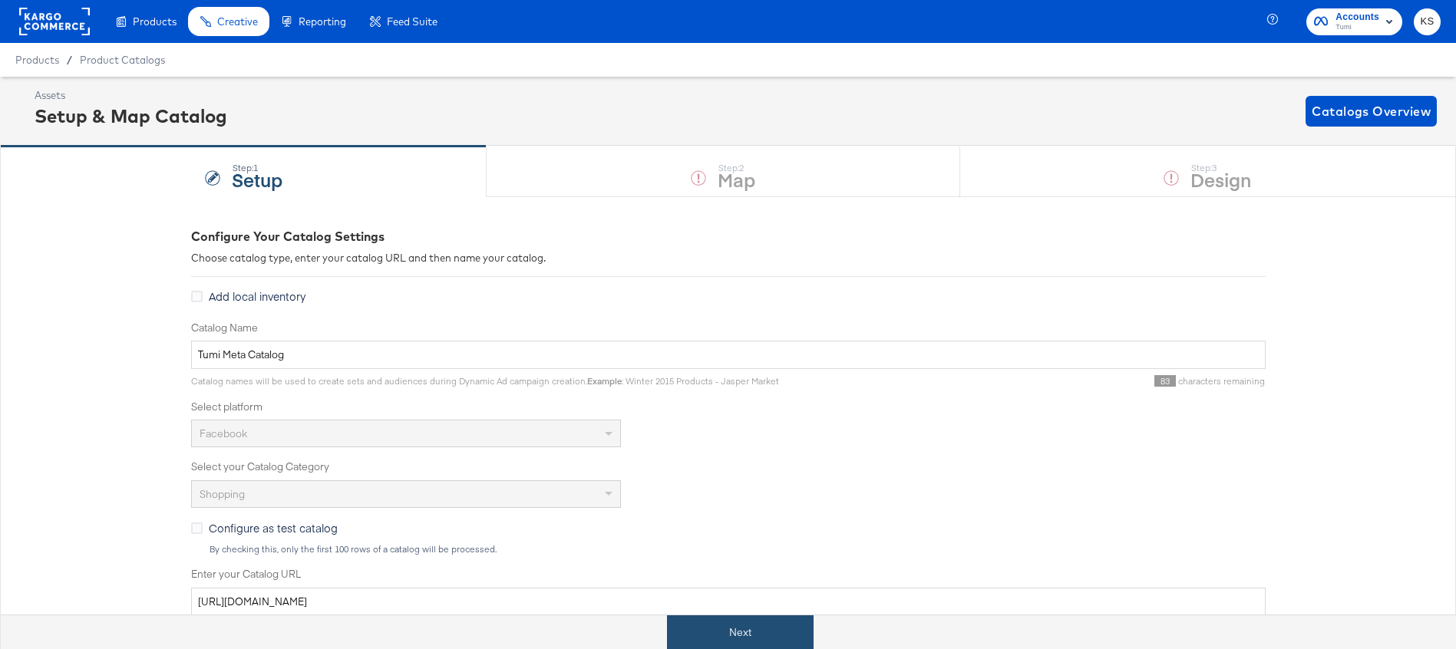
click at [736, 626] on button "Next" at bounding box center [740, 633] width 147 height 35
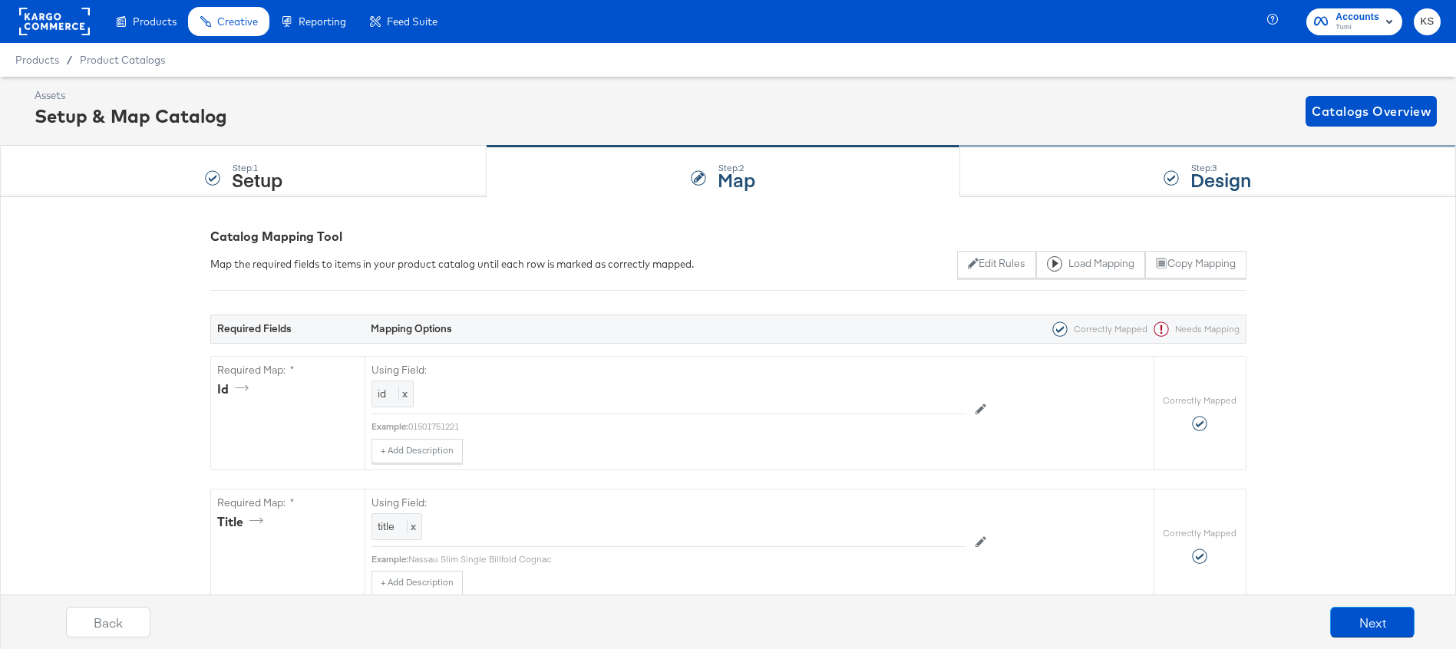
click at [989, 150] on div "Step: 3 Design" at bounding box center [1208, 172] width 496 height 51
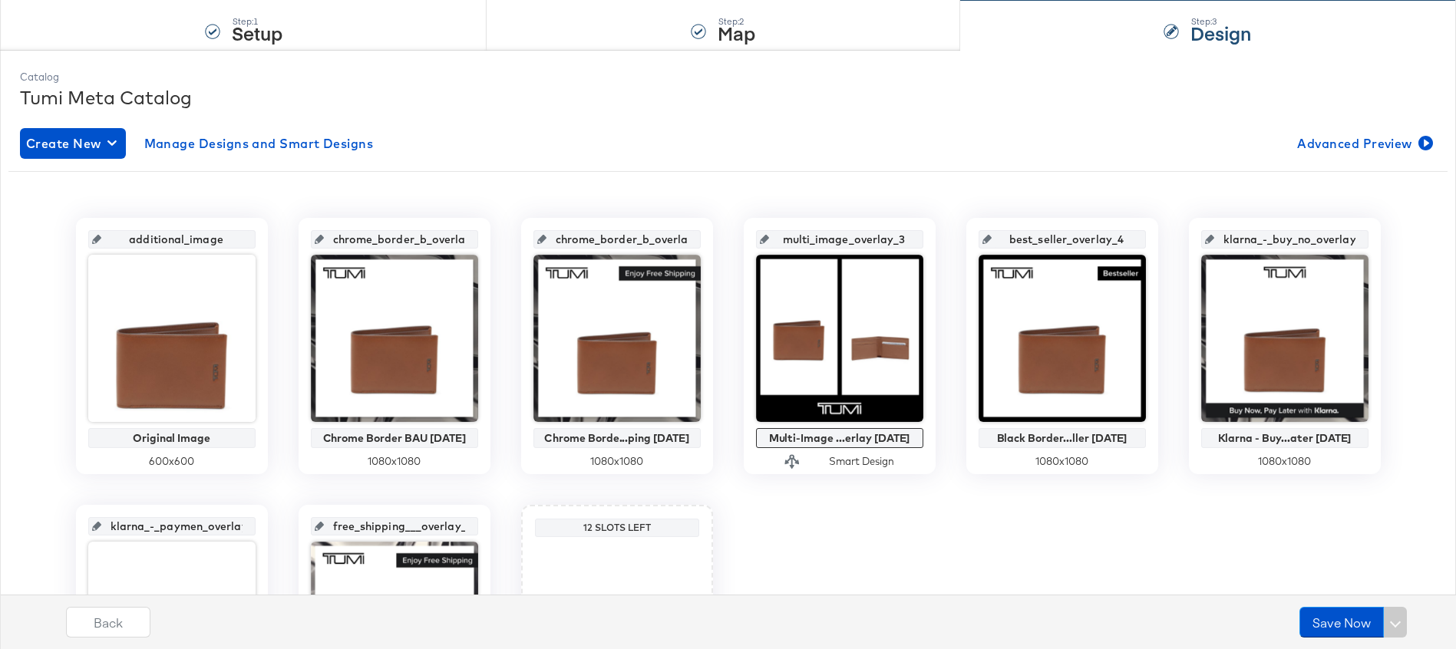
scroll to position [139, 0]
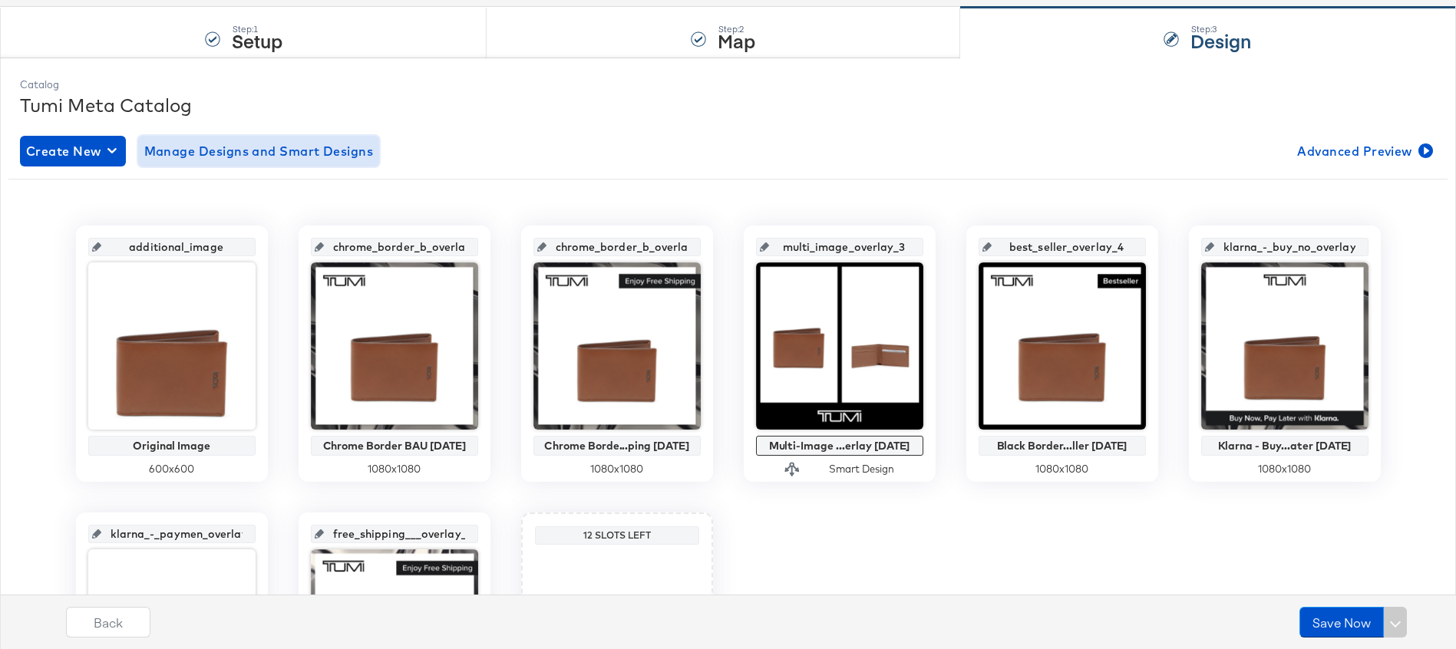
click at [325, 158] on span "Manage Designs and Smart Designs" at bounding box center [258, 150] width 229 height 21
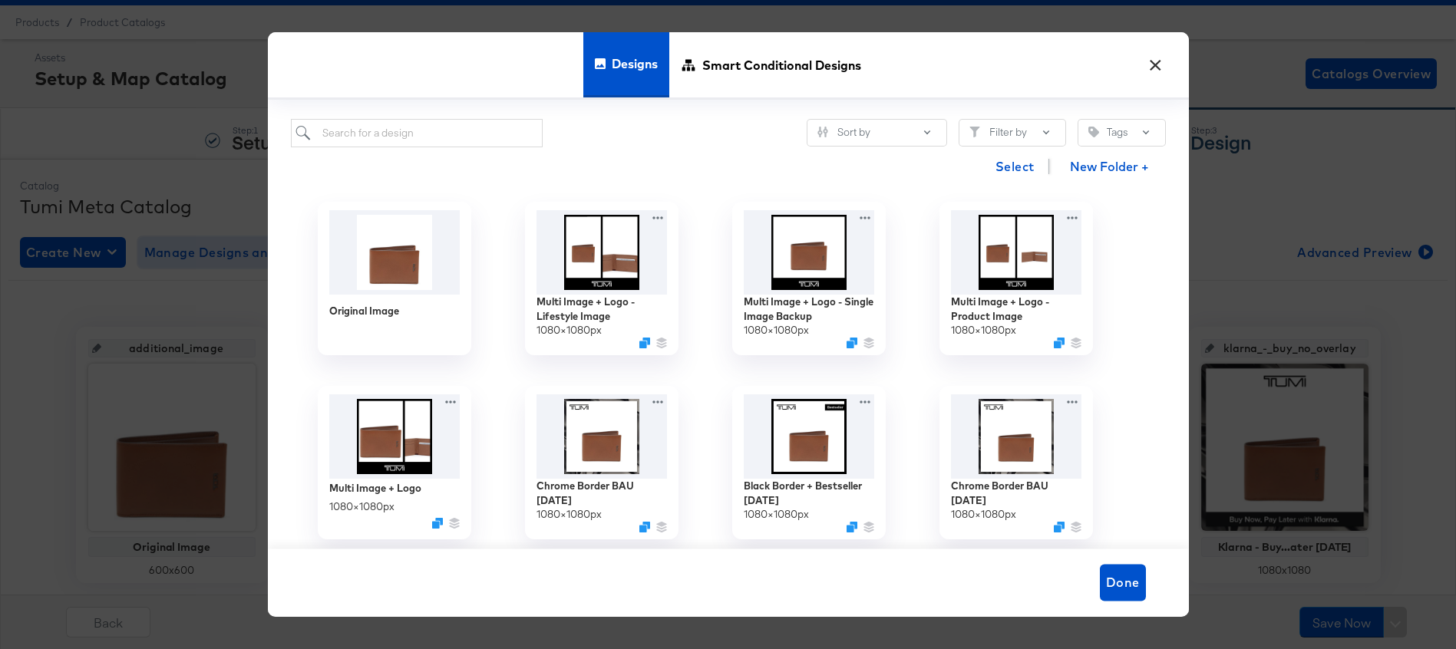
scroll to position [24, 0]
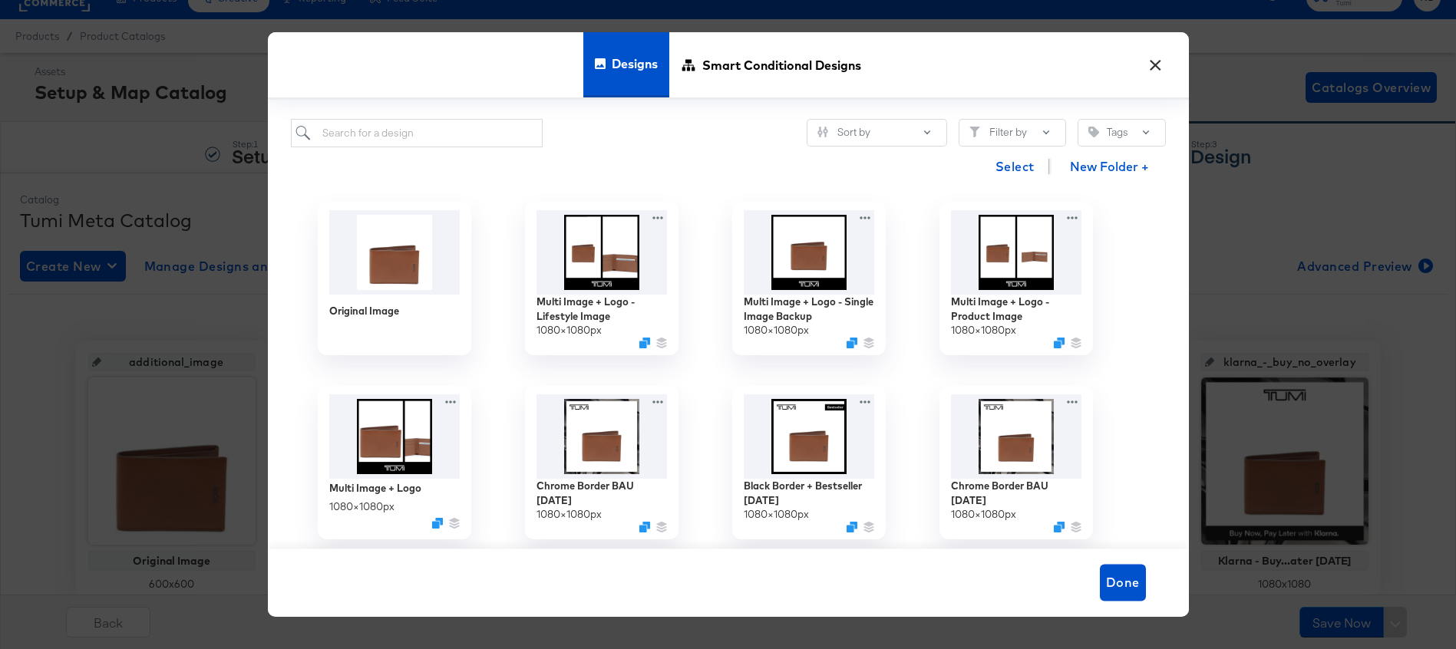
click at [1157, 59] on button "×" at bounding box center [1156, 62] width 28 height 28
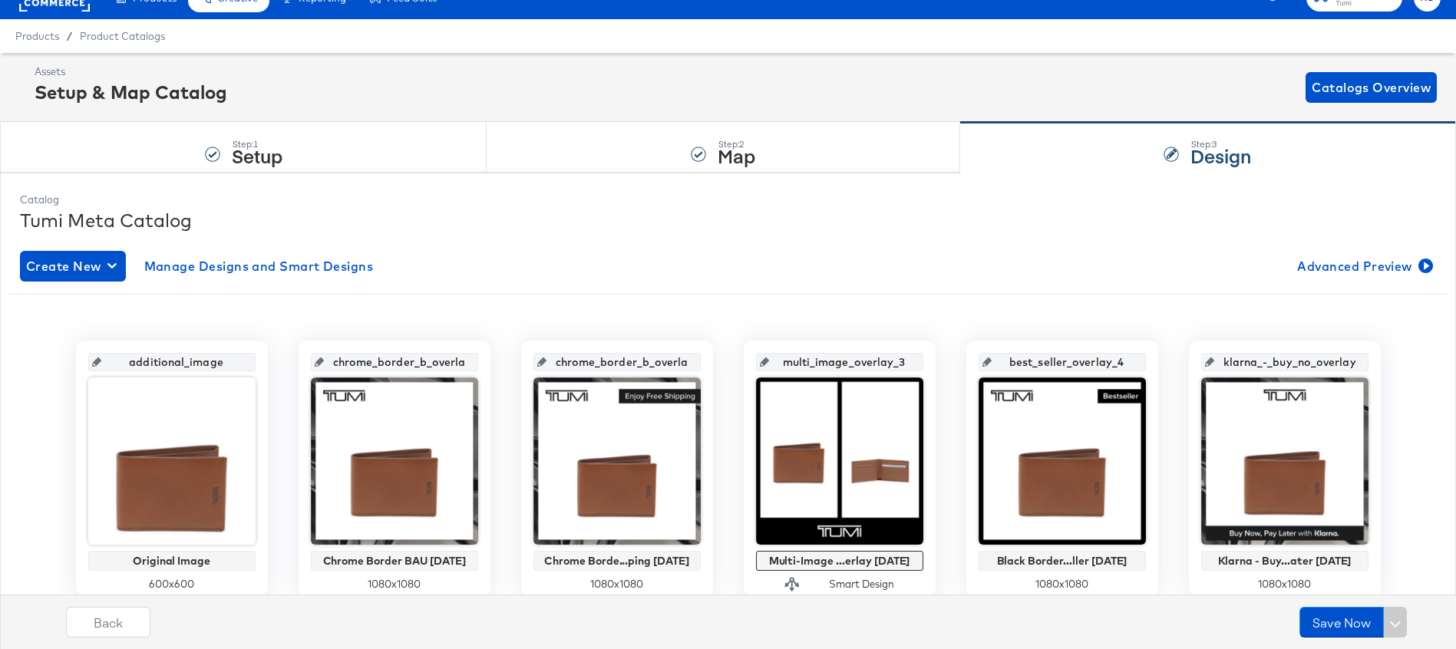
scroll to position [0, 0]
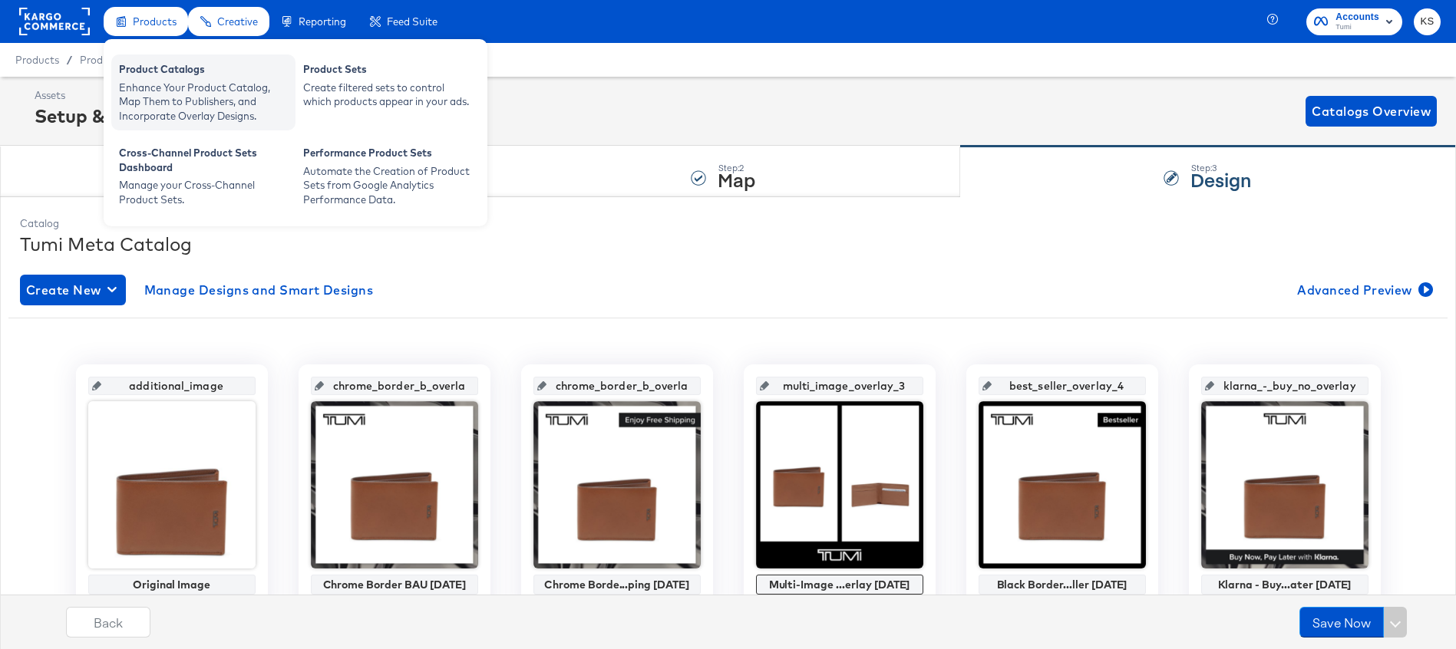
click at [163, 71] on div "Product Catalogs" at bounding box center [203, 71] width 169 height 18
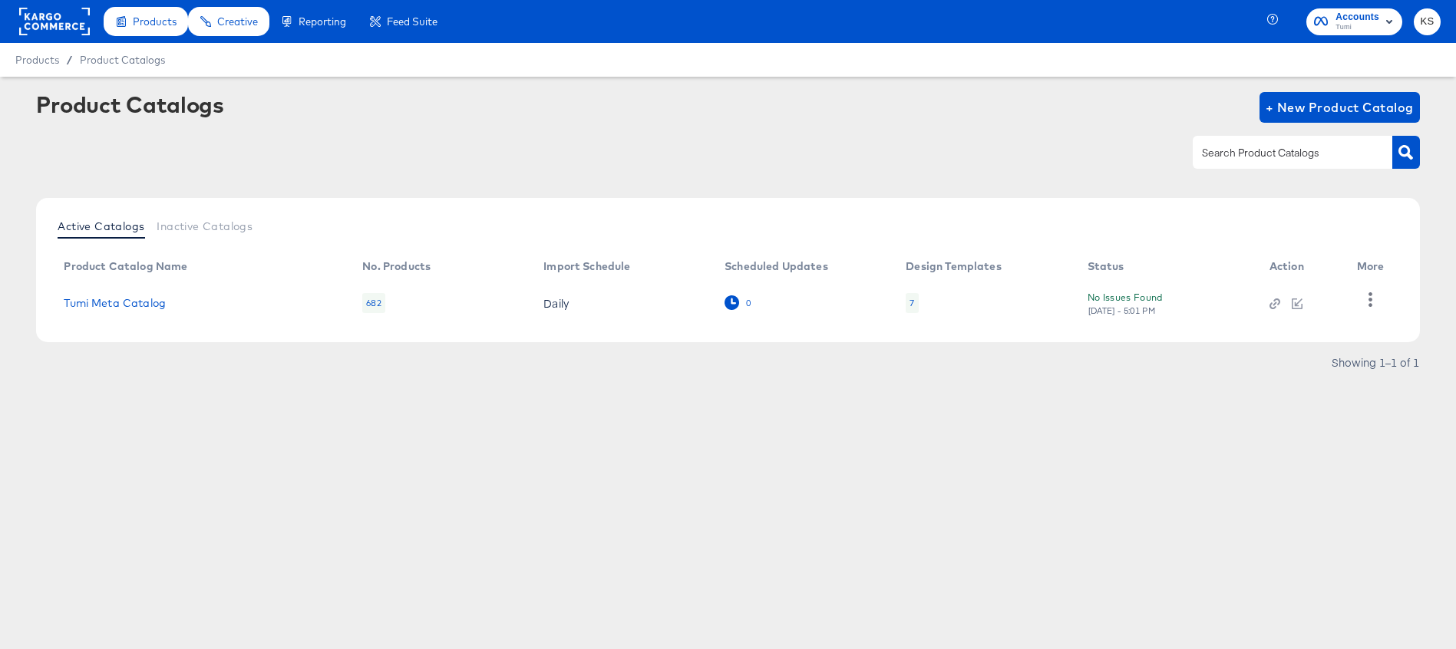
click at [730, 305] on icon at bounding box center [731, 302] width 15 height 15
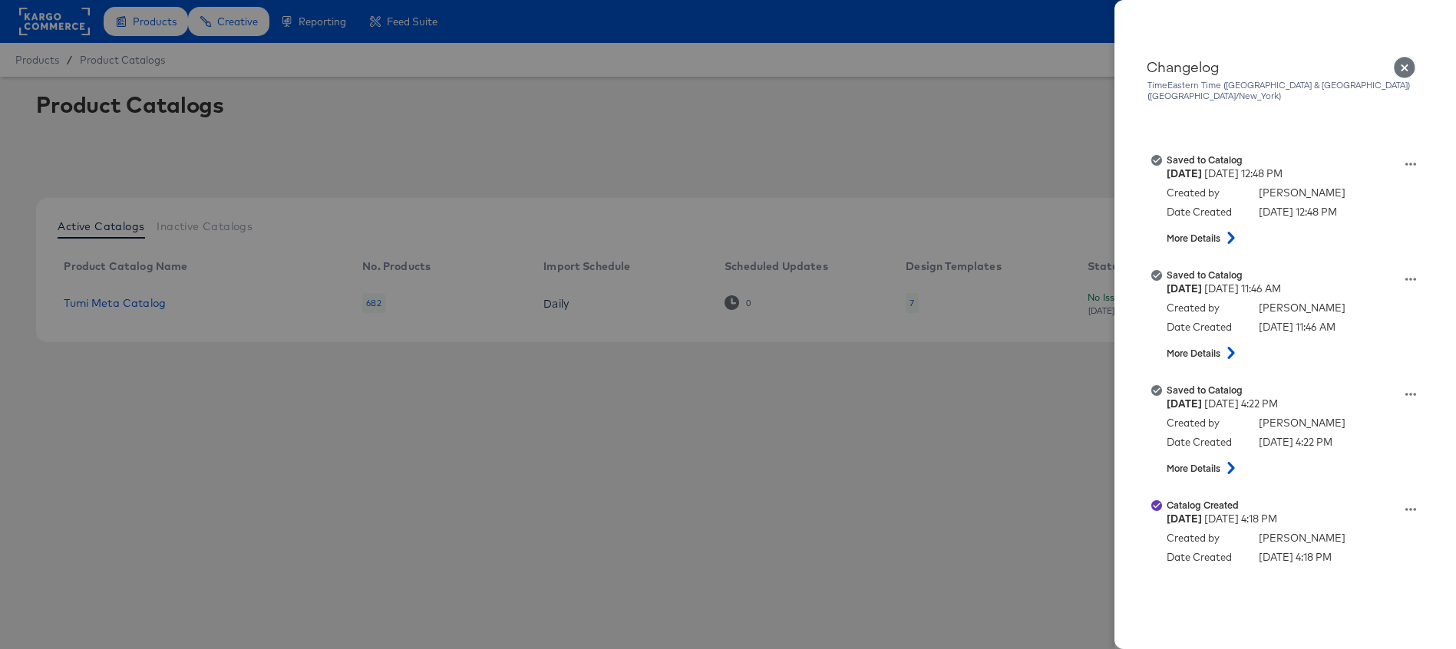
scroll to position [1475, 0]
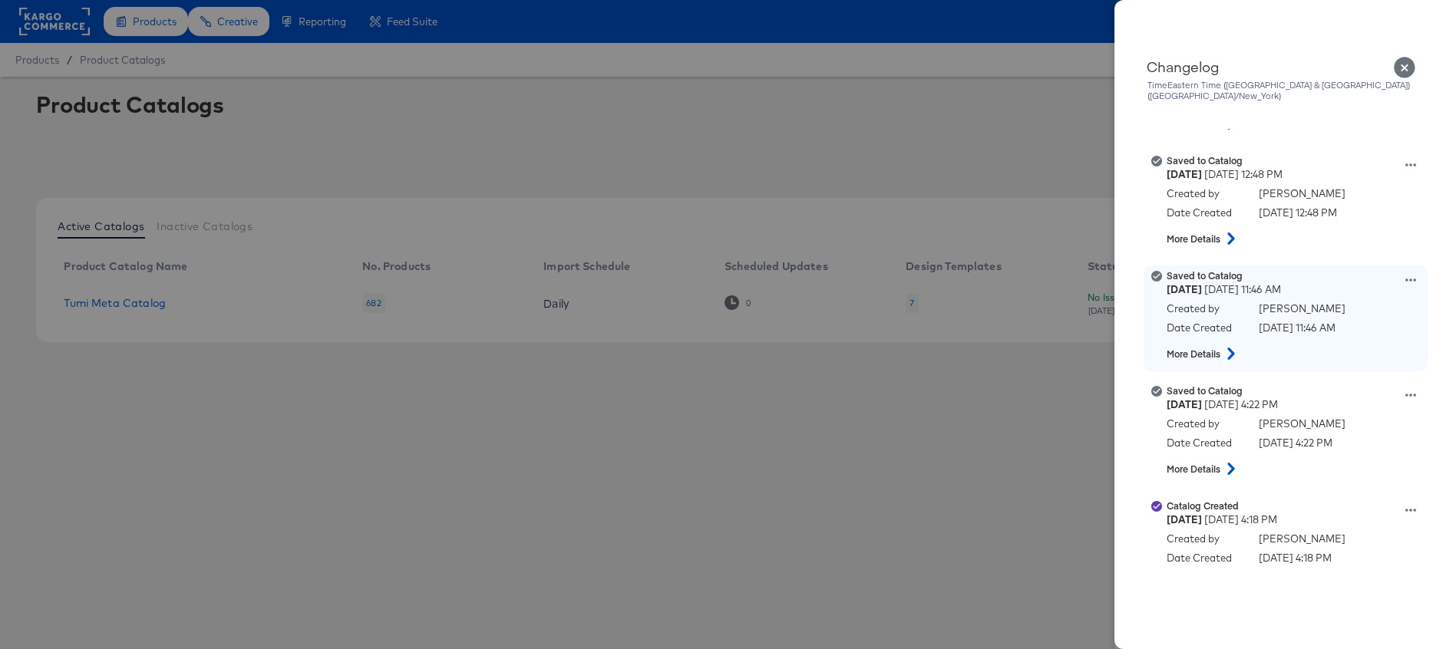
click at [1230, 348] on icon at bounding box center [1230, 354] width 7 height 12
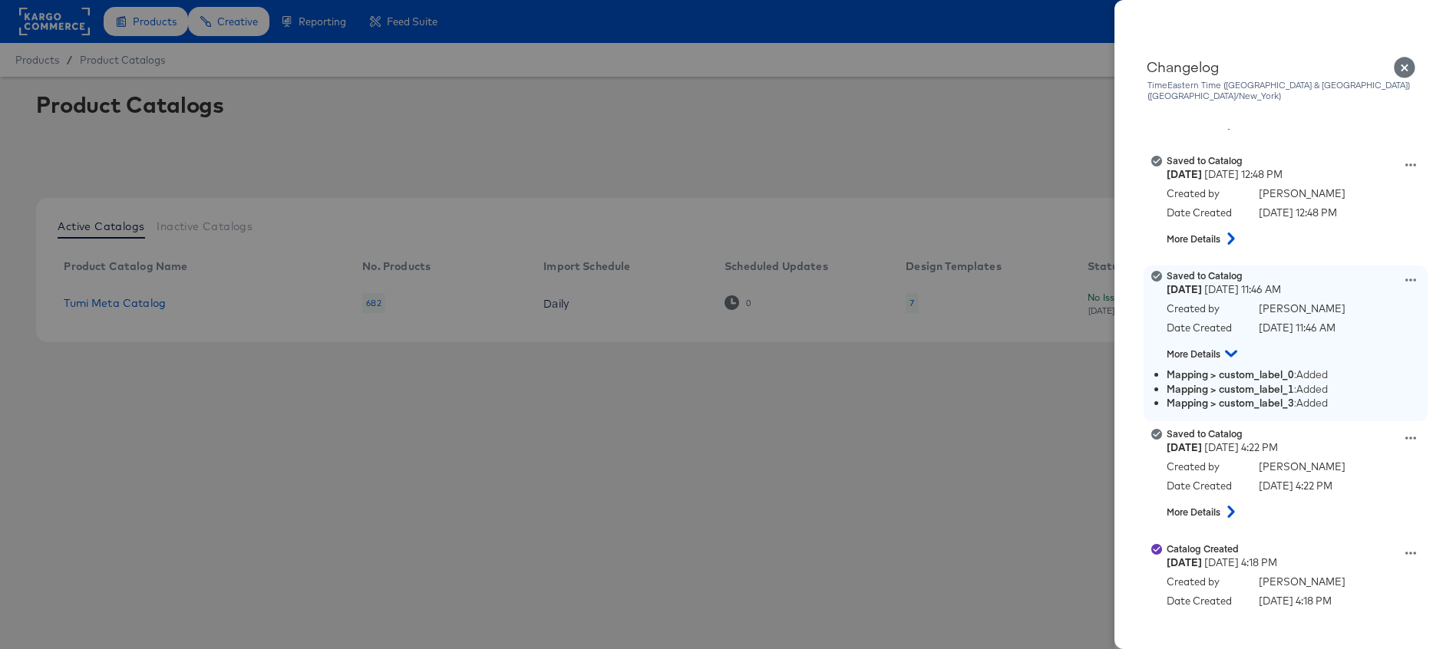
click at [1232, 368] on strong "Mapping > custom_label_0" at bounding box center [1230, 375] width 127 height 14
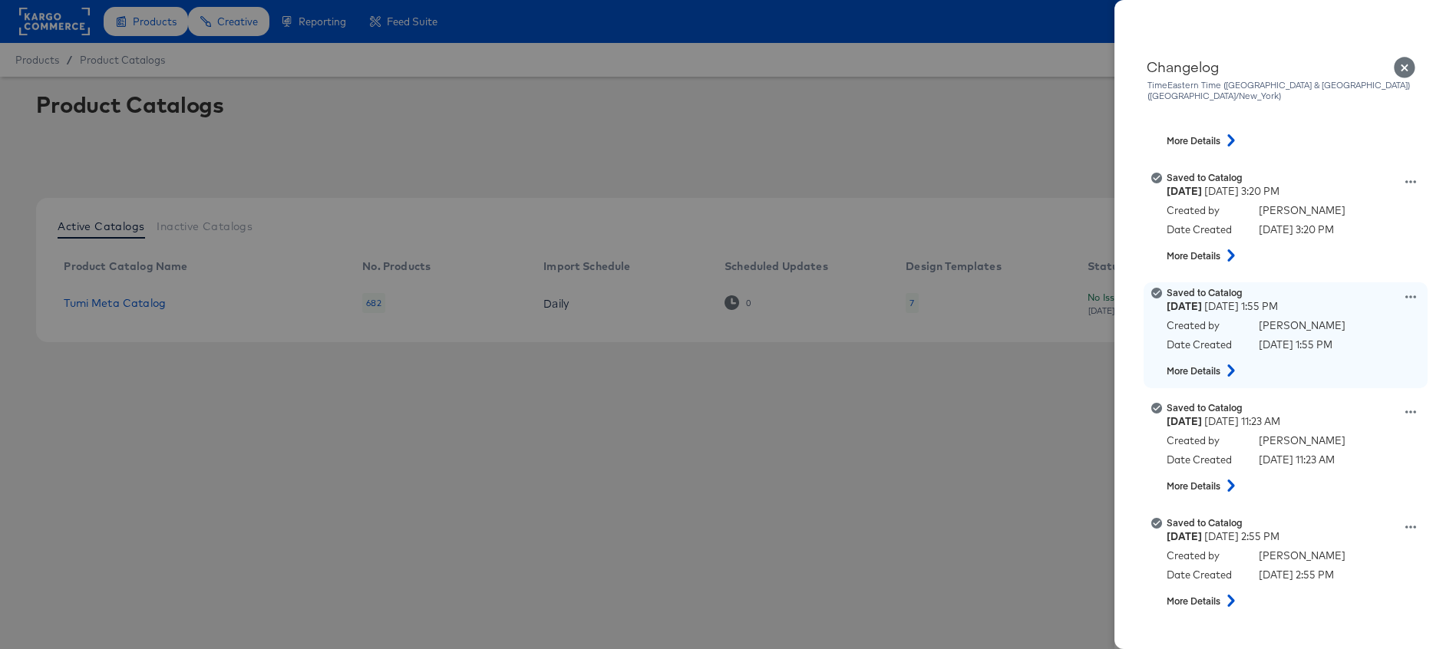
scroll to position [876, 0]
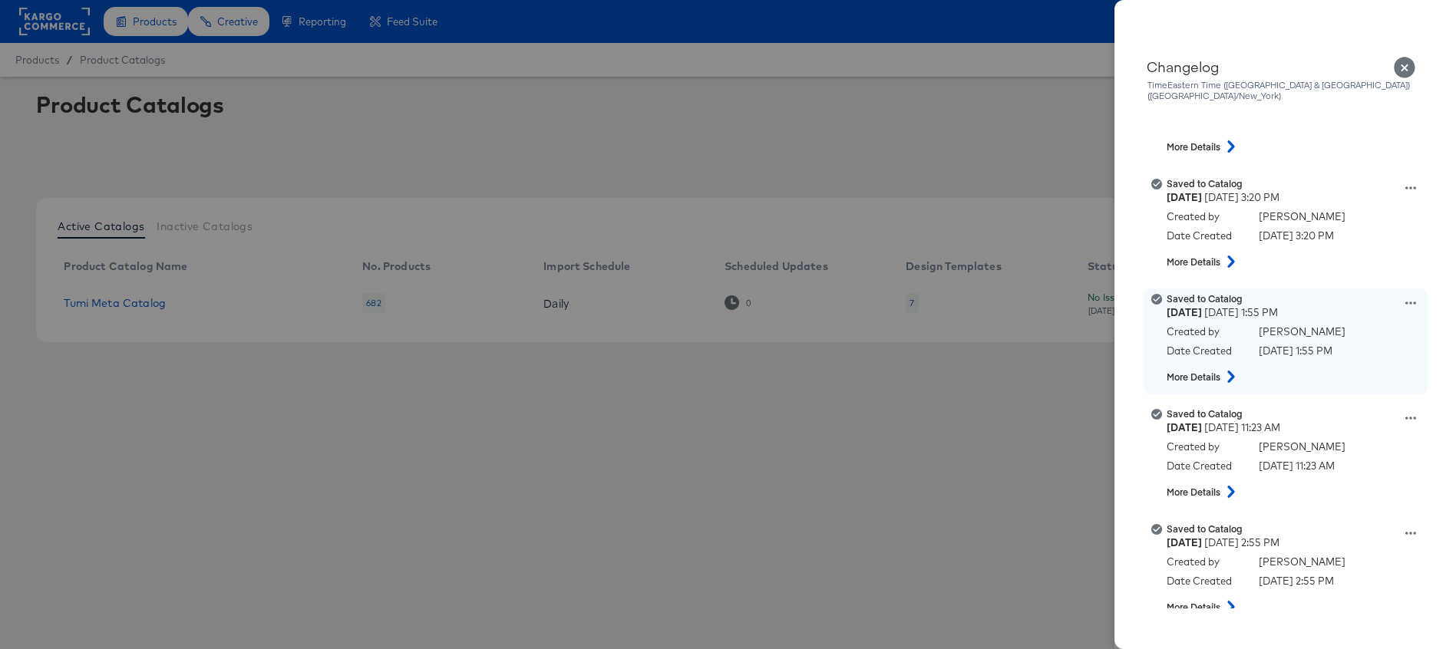
click at [1229, 371] on icon at bounding box center [1231, 377] width 18 height 12
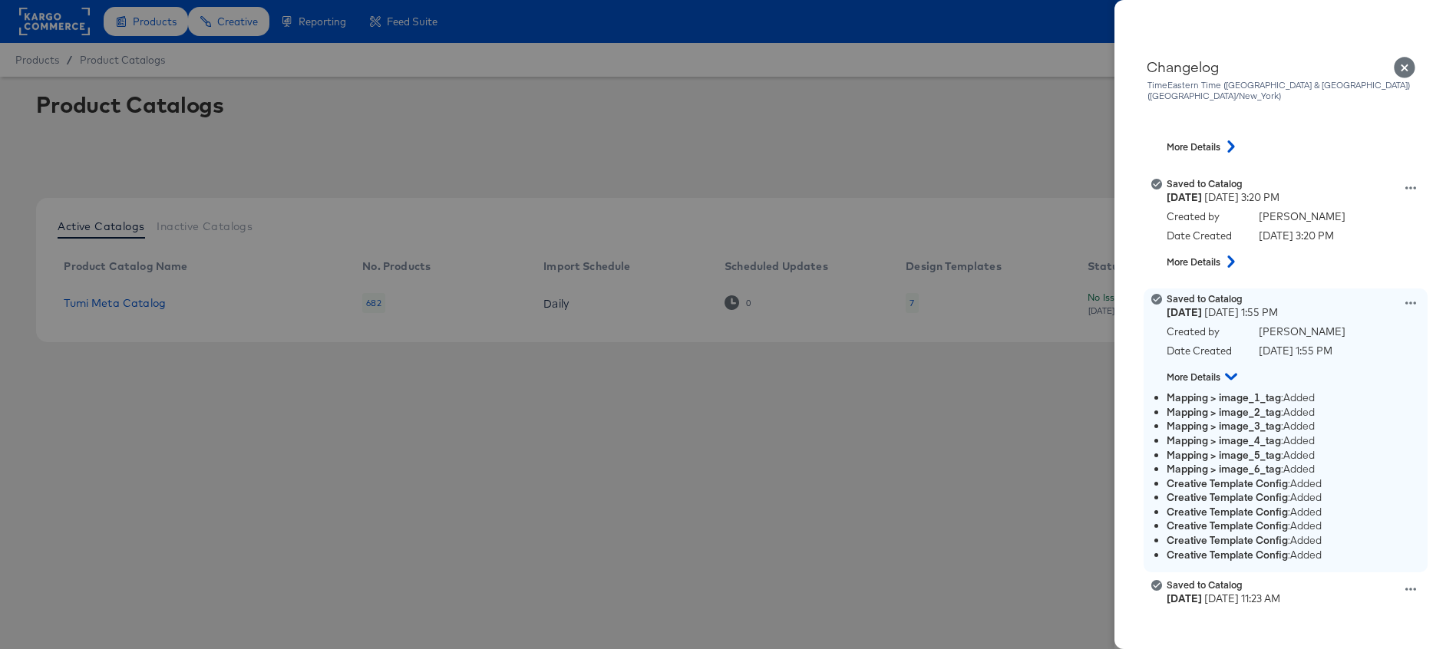
click at [1229, 368] on icon at bounding box center [1231, 377] width 12 height 18
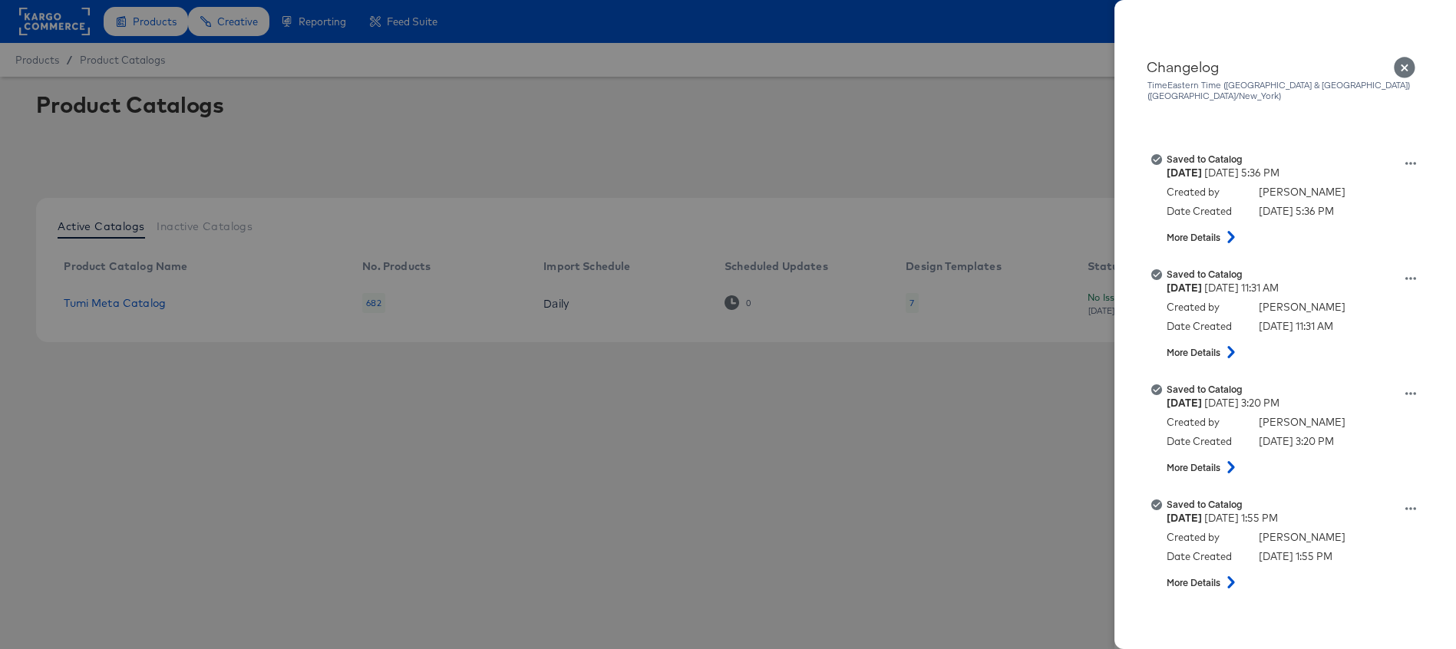
scroll to position [665, 0]
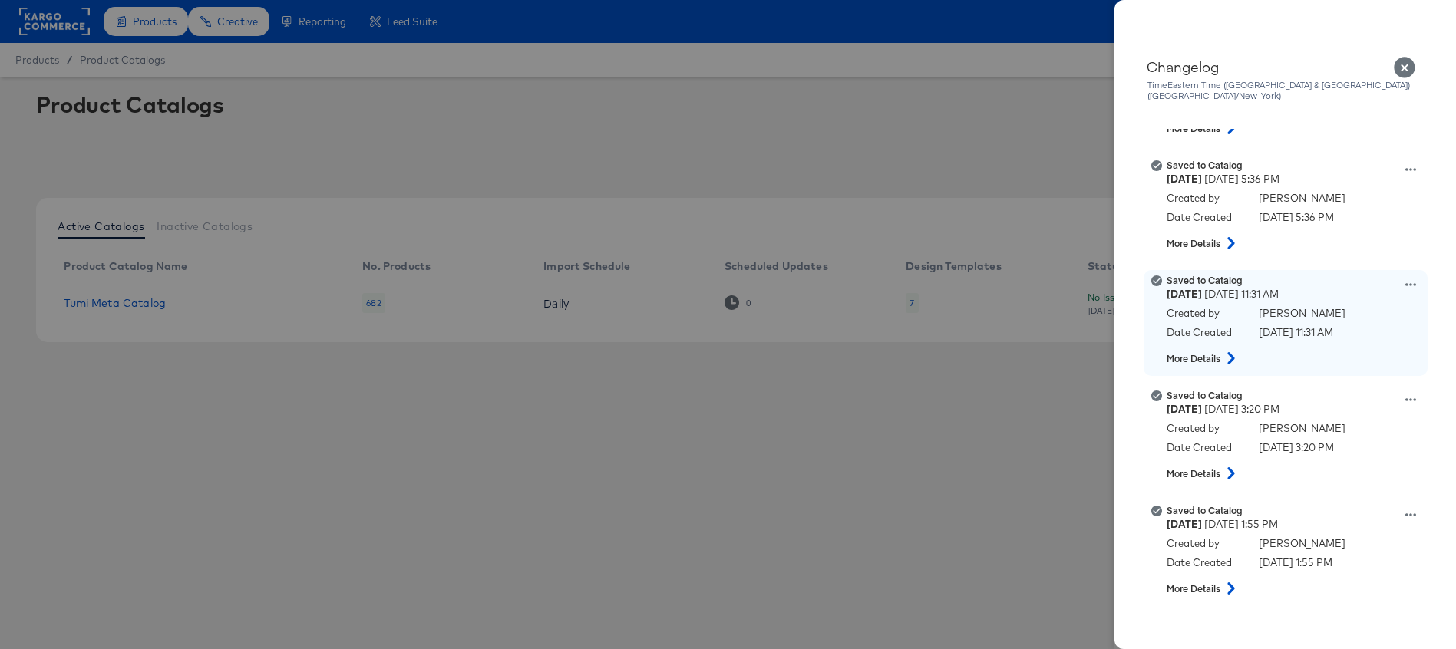
click at [1229, 352] on icon at bounding box center [1231, 358] width 18 height 12
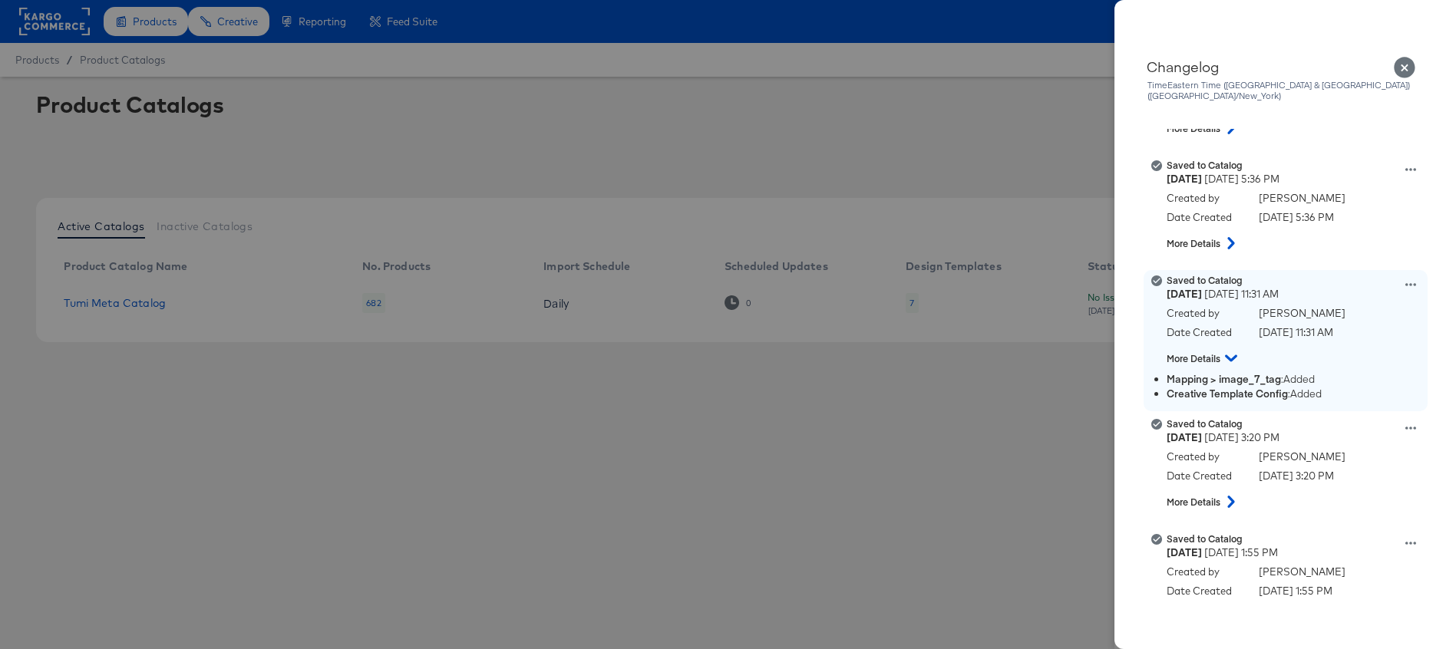
click at [1229, 355] on icon at bounding box center [1231, 358] width 12 height 7
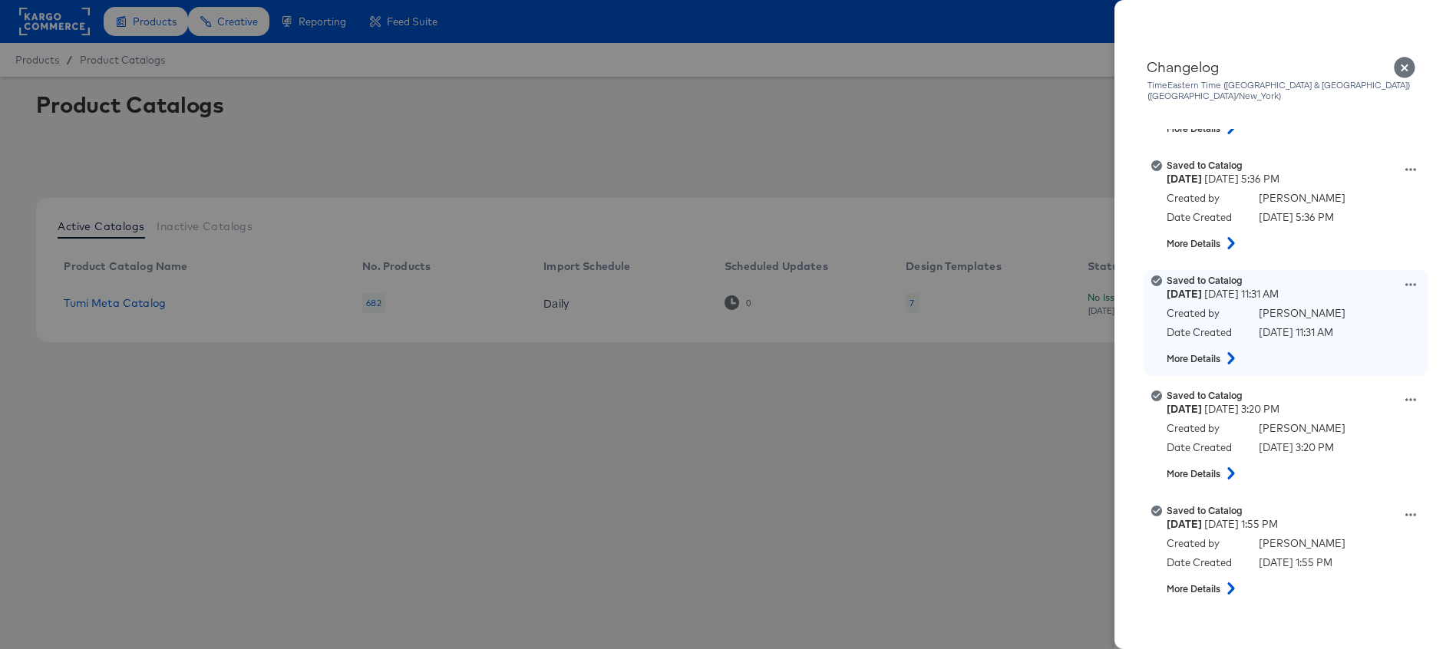
click at [1411, 279] on icon at bounding box center [1410, 284] width 11 height 11
click at [1339, 257] on button "View this version" at bounding box center [1338, 268] width 153 height 22
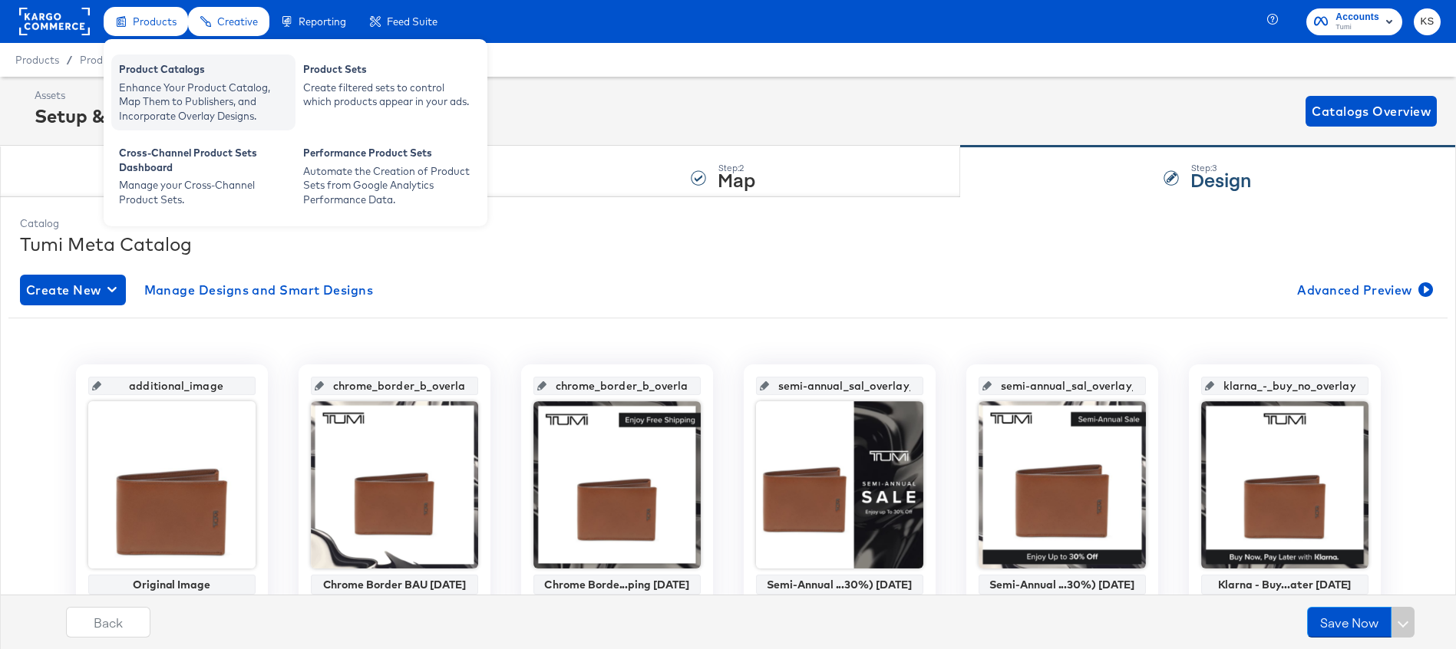
click at [159, 71] on div "Product Catalogs" at bounding box center [203, 71] width 169 height 18
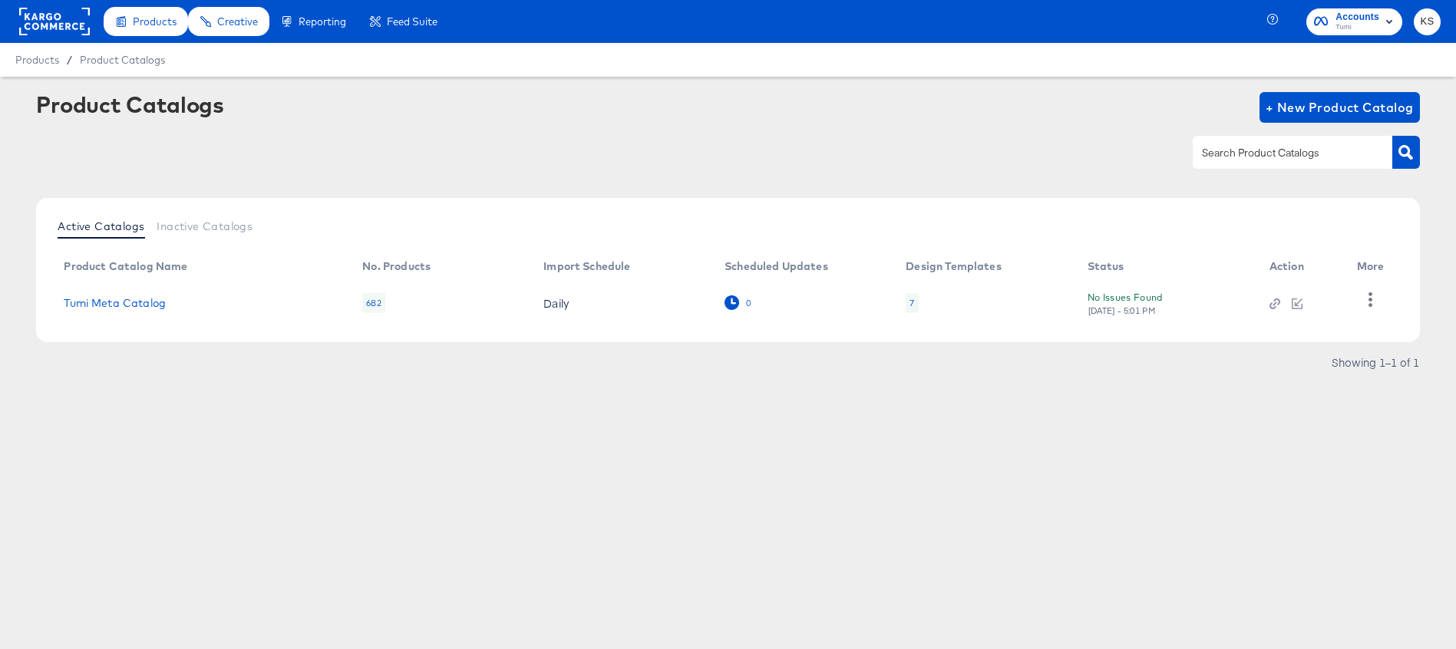
click at [742, 302] on div "0" at bounding box center [737, 302] width 27 height 15
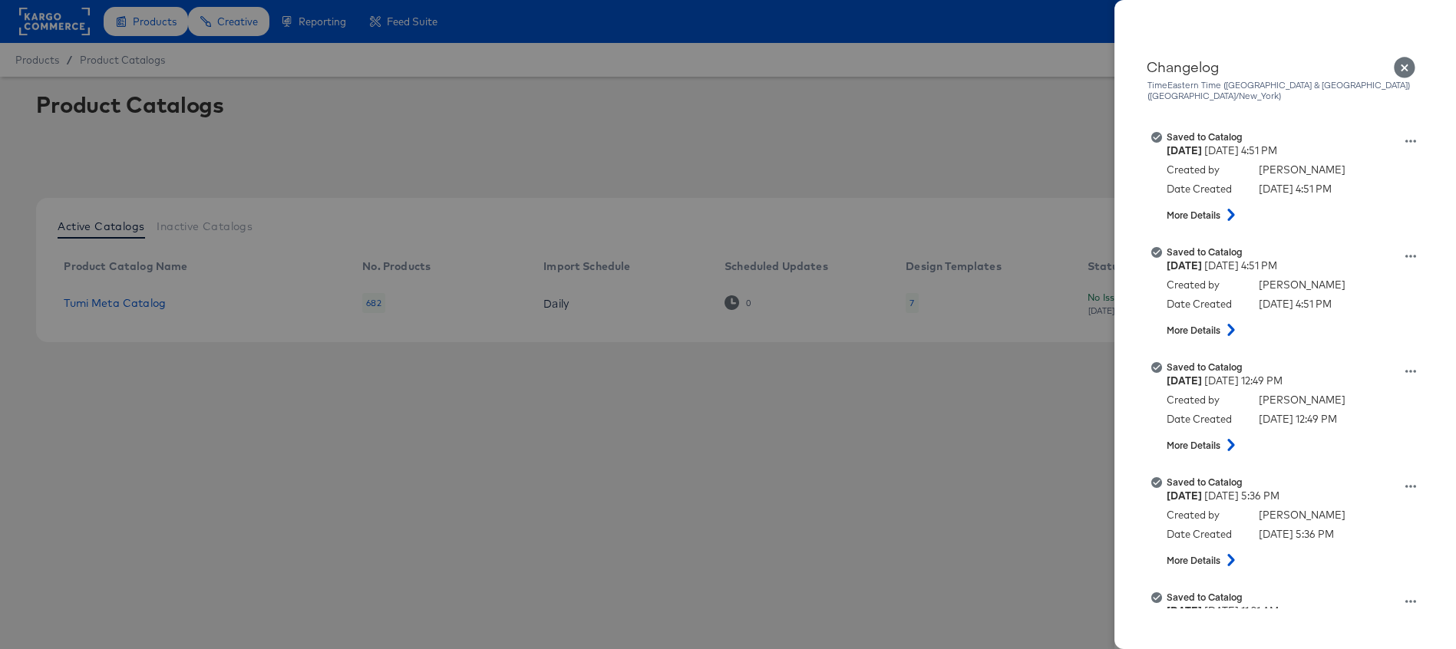
scroll to position [345, 0]
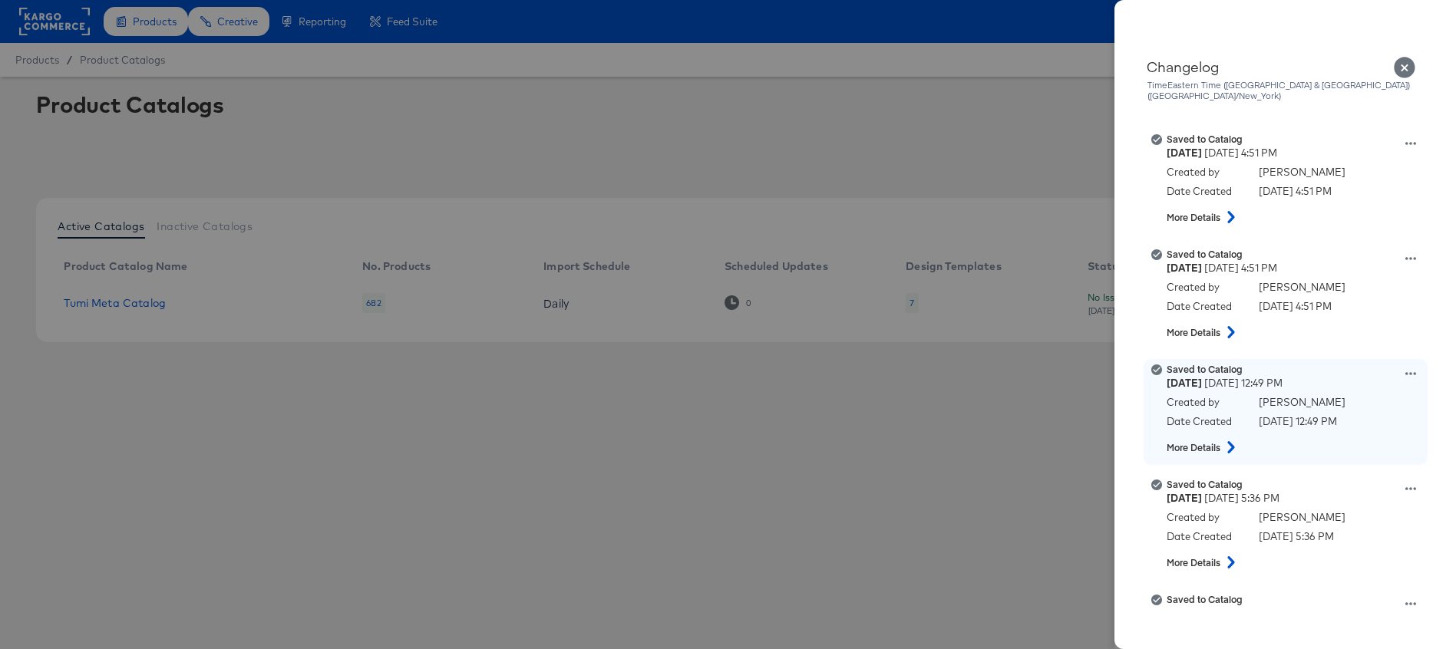
click at [1233, 441] on icon at bounding box center [1230, 447] width 7 height 12
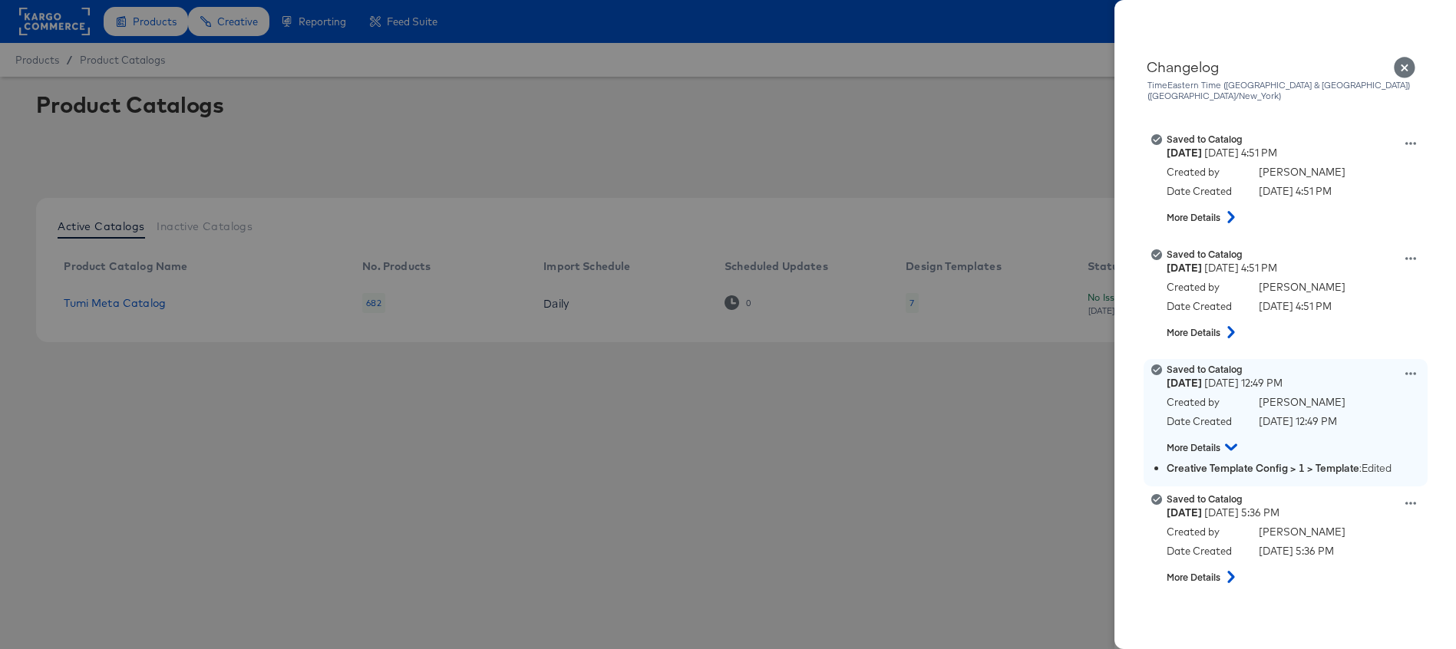
click at [1233, 444] on icon at bounding box center [1231, 447] width 12 height 7
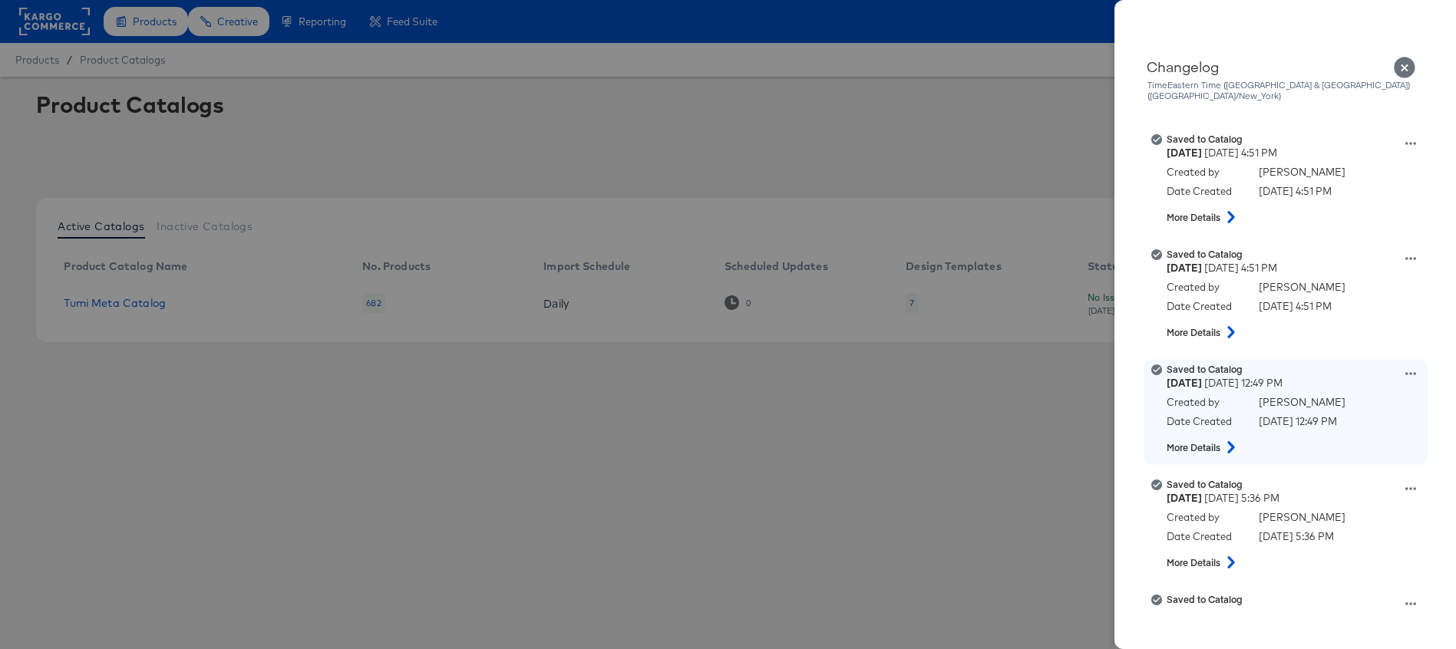
click at [1410, 368] on icon at bounding box center [1410, 373] width 11 height 11
click at [1332, 346] on button "View this version" at bounding box center [1338, 357] width 153 height 22
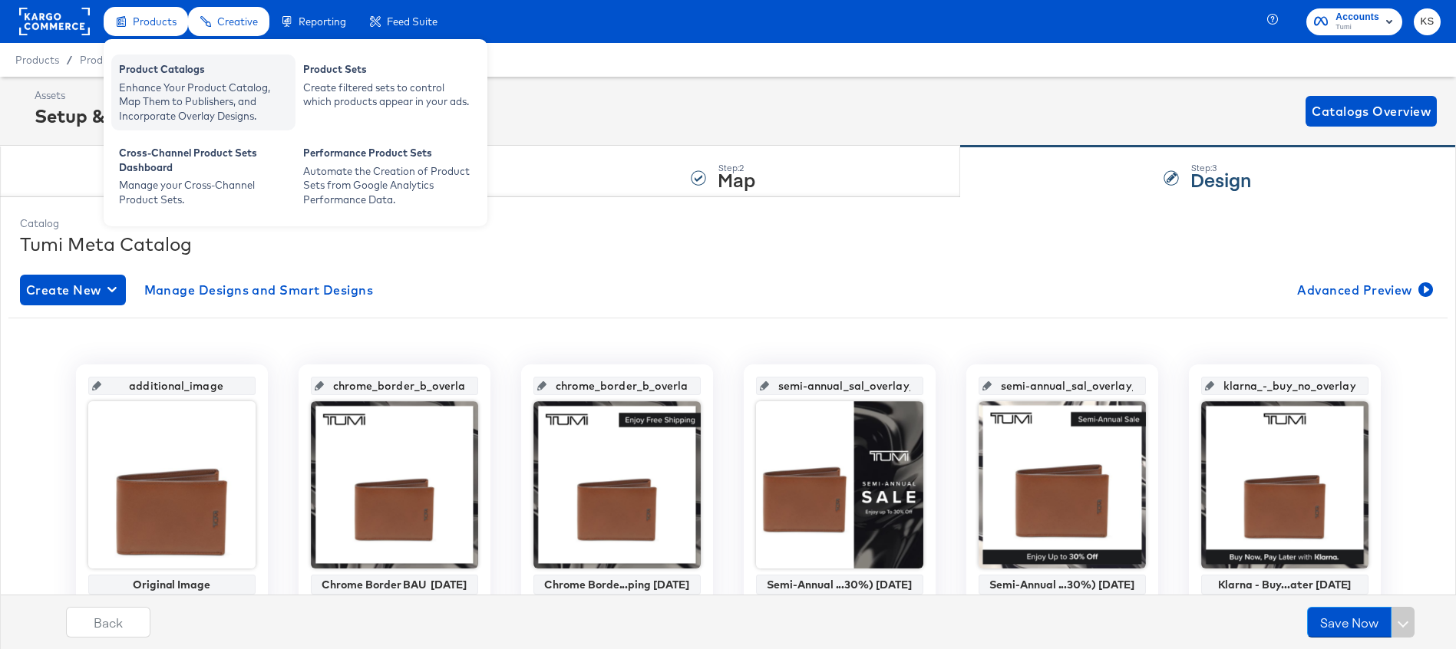
click at [161, 76] on div "Product Catalogs" at bounding box center [203, 71] width 169 height 18
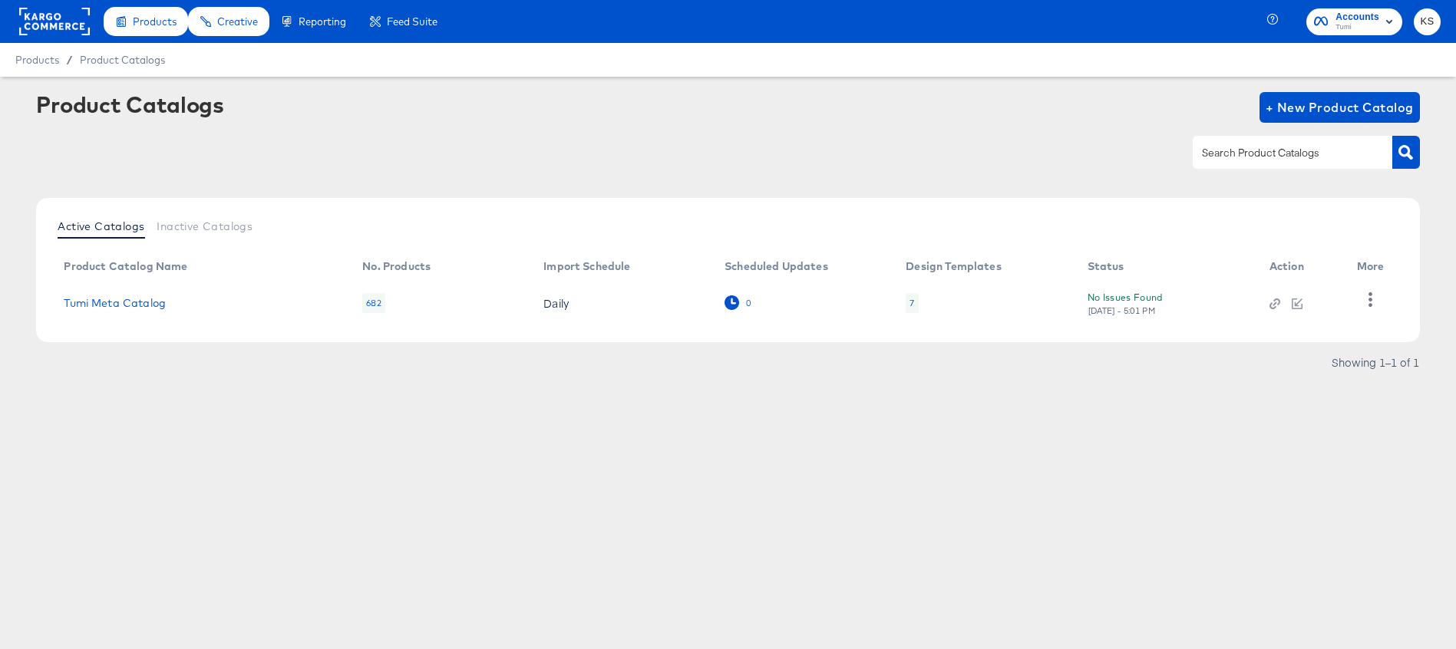
click at [730, 301] on icon at bounding box center [731, 302] width 15 height 15
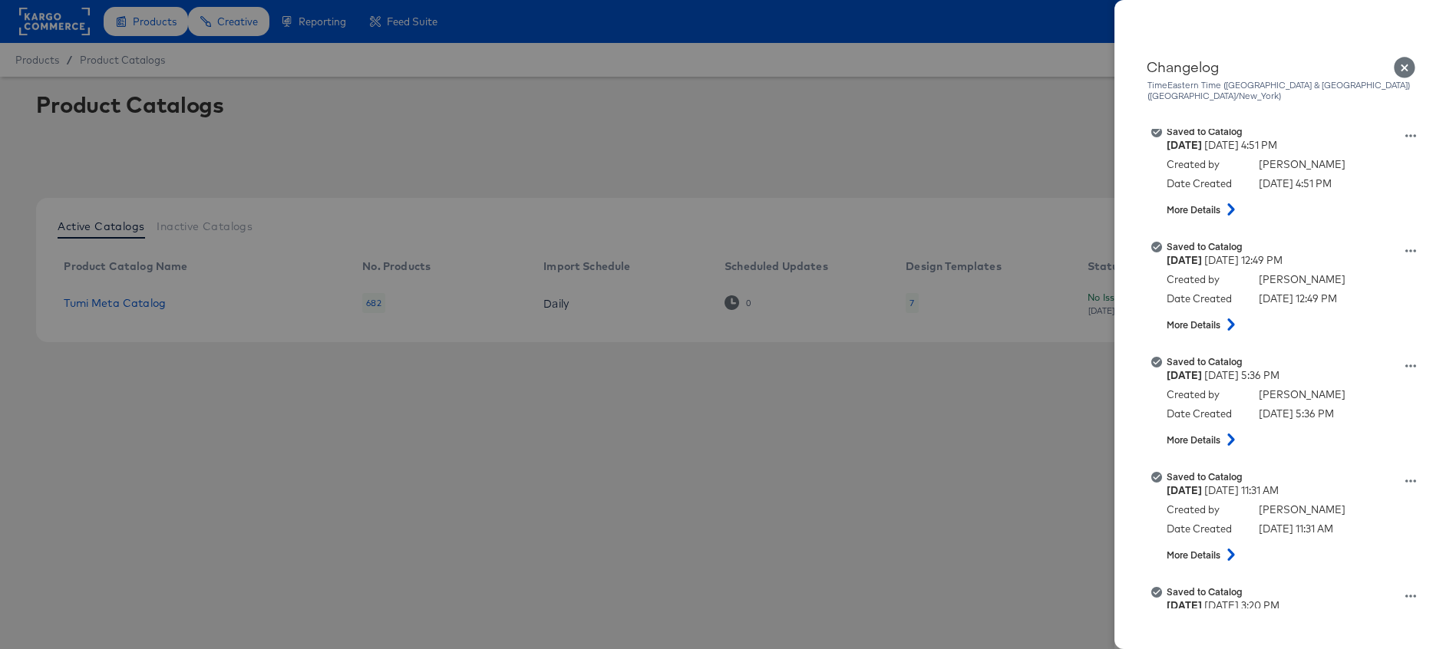
scroll to position [432, 0]
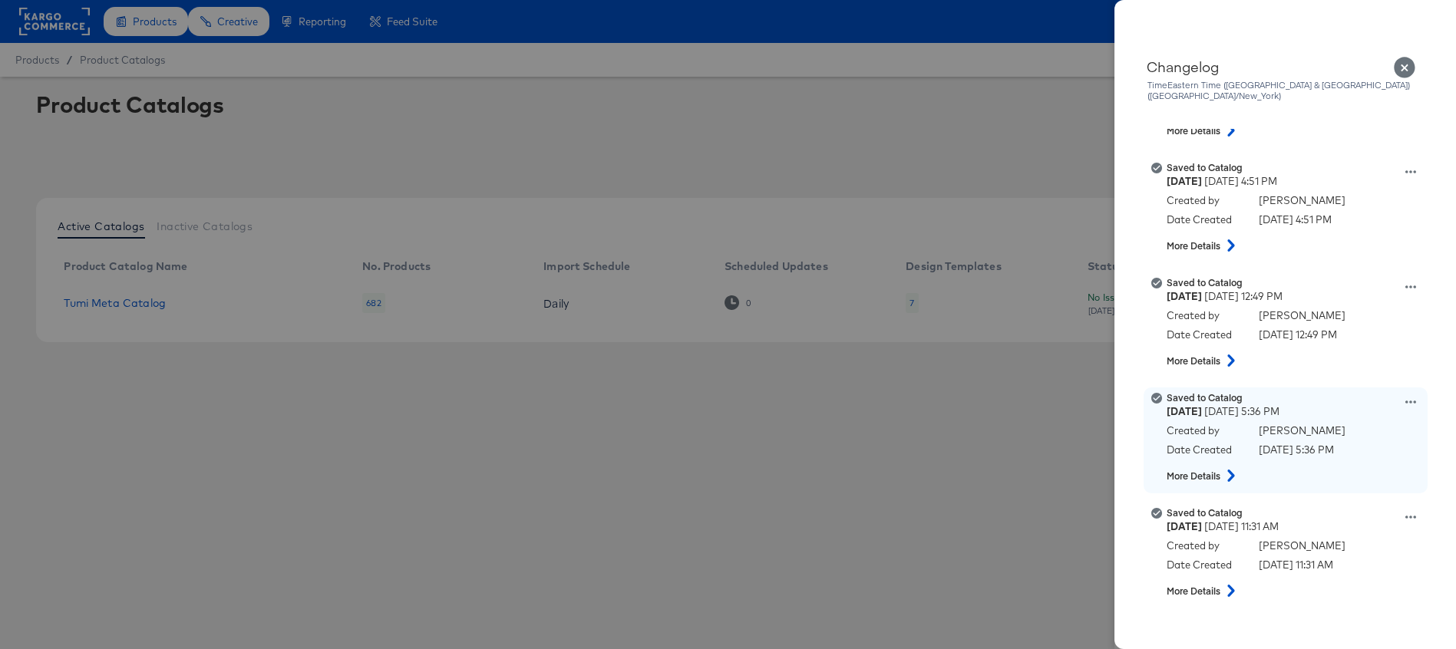
click at [1225, 470] on icon at bounding box center [1231, 476] width 18 height 12
click at [1225, 468] on icon at bounding box center [1231, 476] width 12 height 18
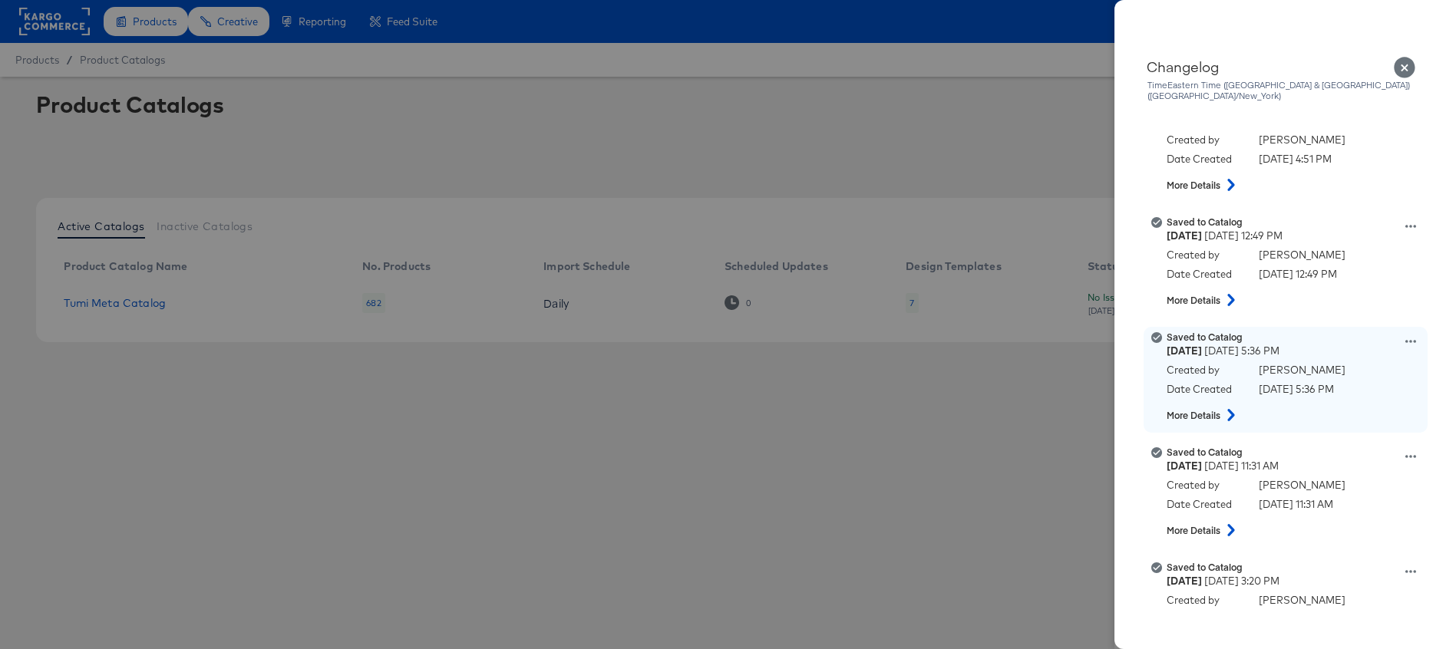
scroll to position [503, 0]
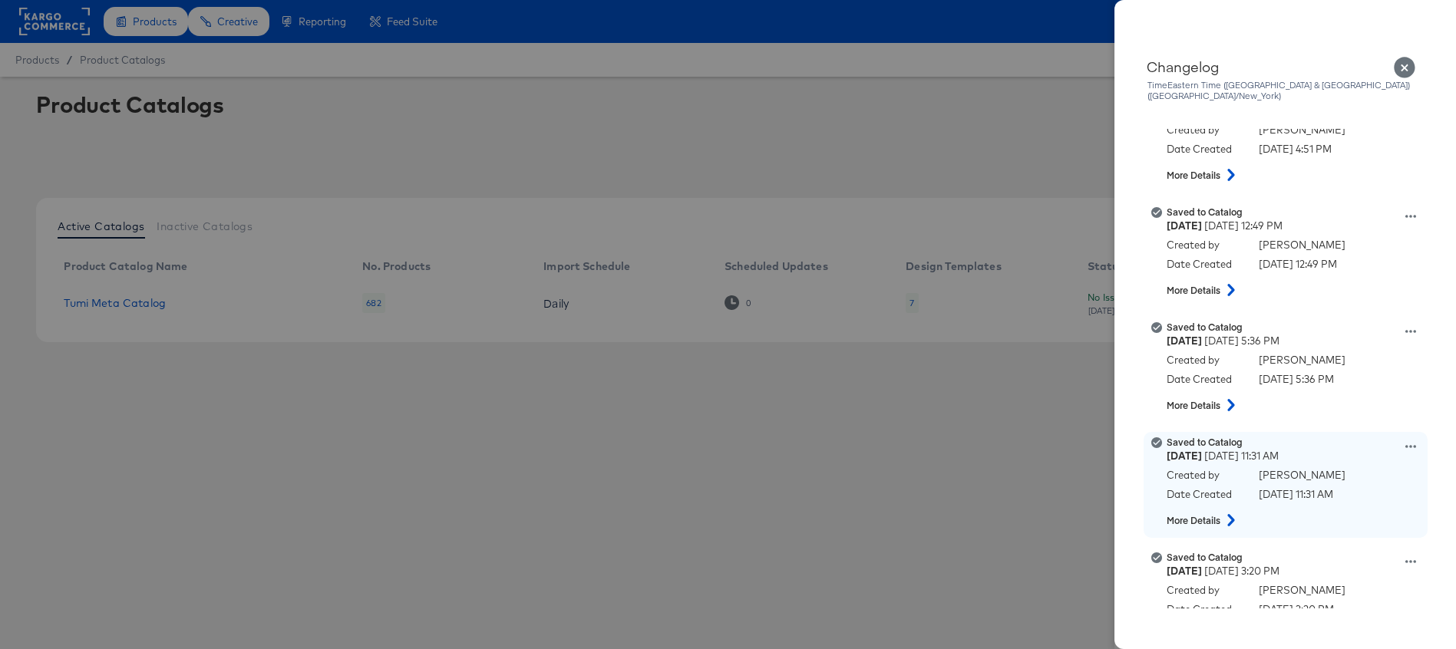
click at [1237, 514] on icon at bounding box center [1231, 520] width 18 height 12
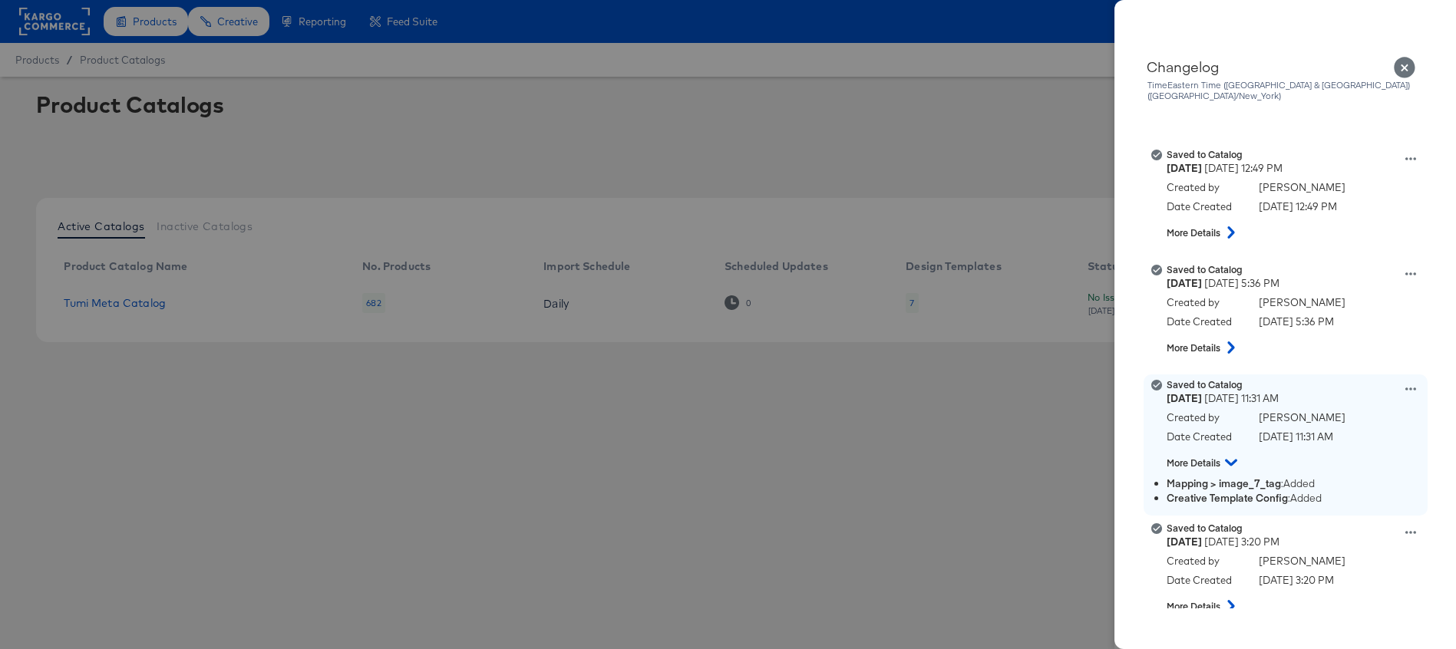
scroll to position [620, 0]
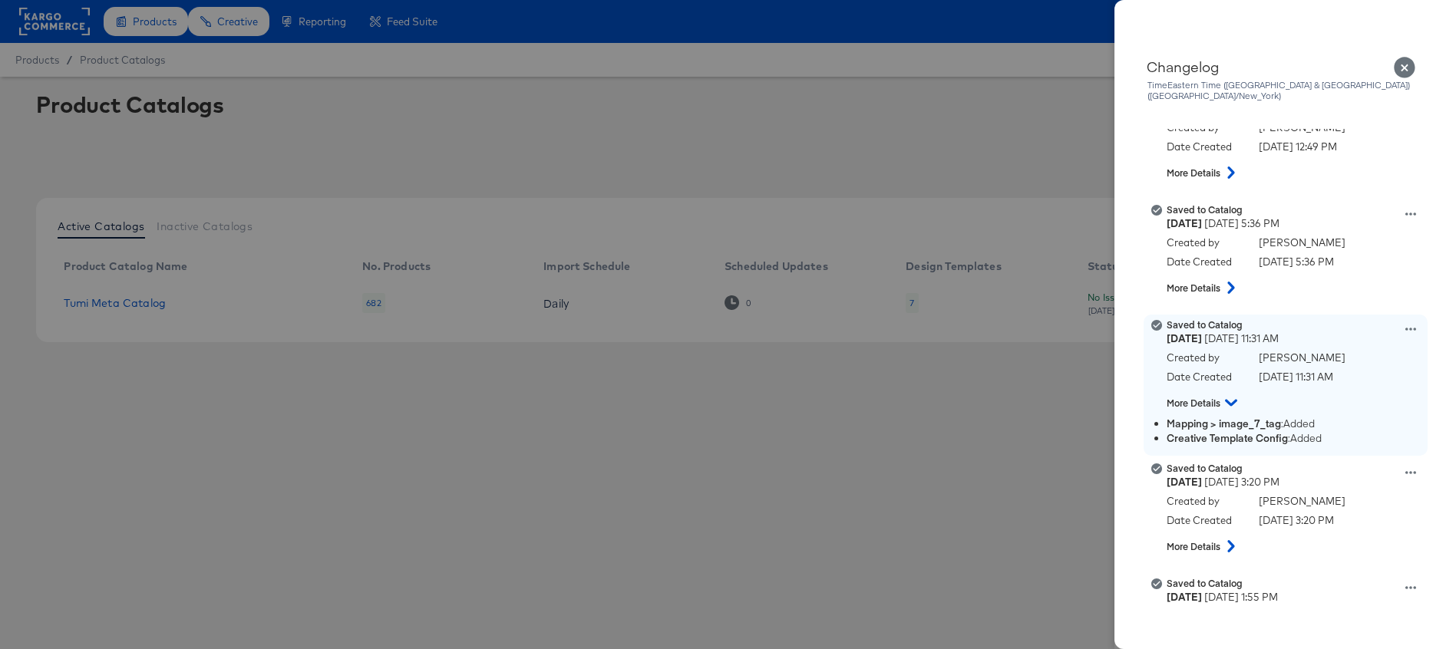
click at [1407, 324] on icon at bounding box center [1410, 329] width 11 height 11
click at [1335, 302] on button "View this version" at bounding box center [1338, 313] width 153 height 22
